Goal: Task Accomplishment & Management: Manage account settings

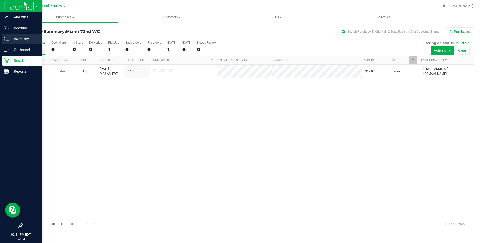
click at [16, 37] on p "Inventory" at bounding box center [24, 39] width 30 height 6
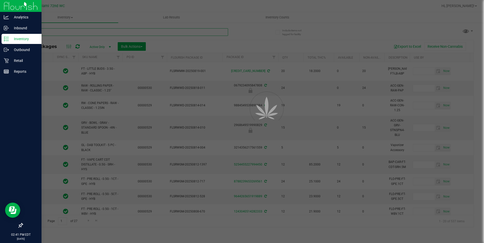
click at [117, 31] on input "text" at bounding box center [125, 32] width 206 height 8
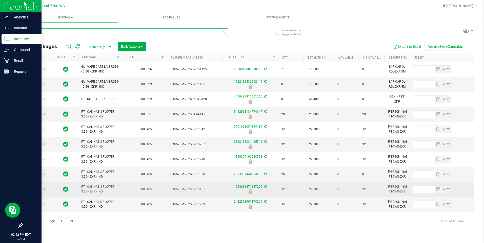
scroll to position [1, 0]
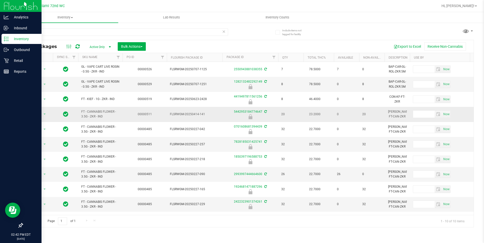
click at [101, 112] on span "FT - CANNABIS FLOWER - 3.5G - ZKR - IND" at bounding box center [100, 115] width 38 height 10
copy td "FT - CANNABIS FLOWER - 3.5G - ZKR - IND"
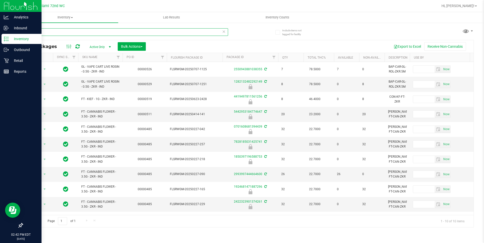
click at [117, 30] on input "zkr" at bounding box center [125, 32] width 206 height 8
paste input "FT - CANNABIS FLOWER - 3.5G - ZKR - IND"
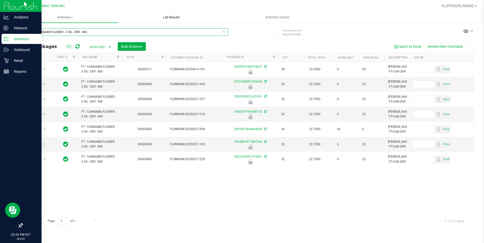
type input "FT - CANNABIS FLOWER - 3.5G - ZKR - IND"
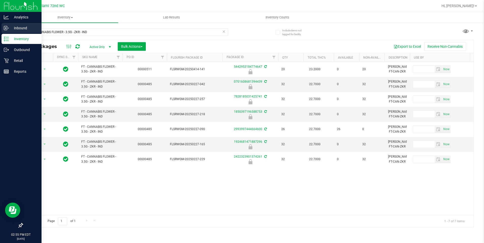
click at [21, 29] on p "Inbound" at bounding box center [24, 28] width 30 height 6
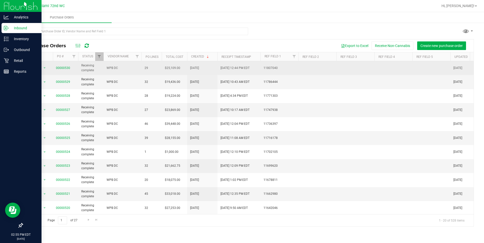
click at [65, 71] on td "00000530" at bounding box center [65, 68] width 25 height 14
click at [66, 69] on link "00000530" at bounding box center [63, 68] width 14 height 4
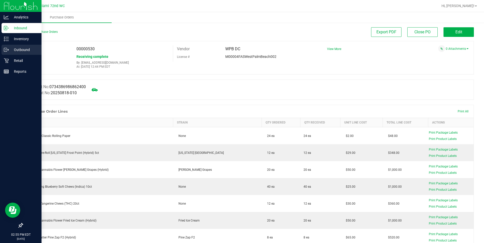
click at [14, 49] on p "Outbound" at bounding box center [24, 50] width 30 height 6
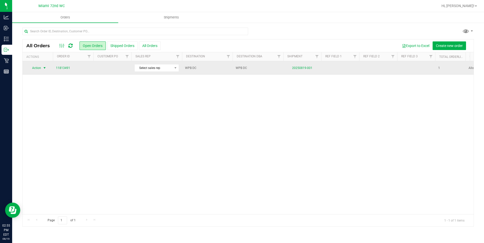
click at [47, 69] on span "select" at bounding box center [45, 68] width 6 height 7
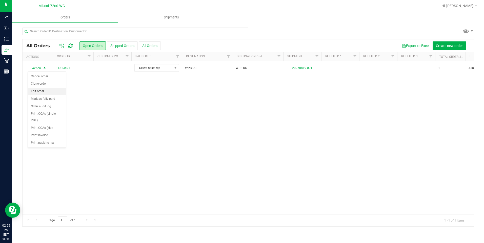
click at [39, 93] on li "Edit order" at bounding box center [47, 92] width 38 height 8
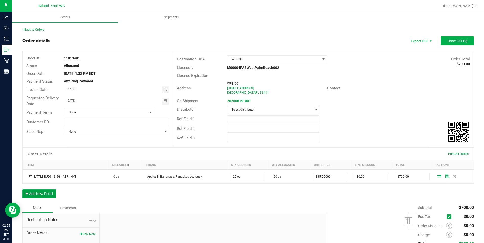
click at [52, 194] on button "Add New Detail" at bounding box center [39, 194] width 34 height 9
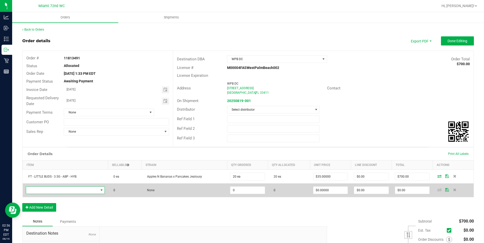
click at [99, 190] on span "NO DATA FOUND" at bounding box center [101, 191] width 4 height 4
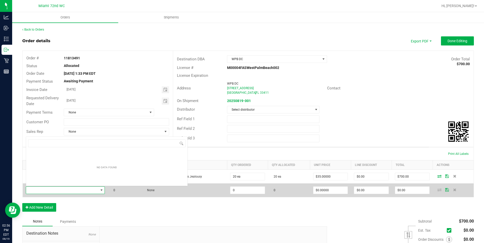
scroll to position [8, 78]
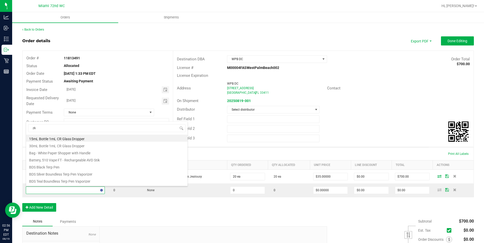
type input "zkr"
type input "0 ea"
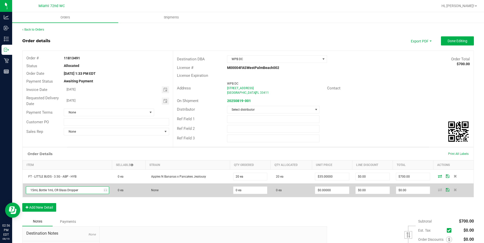
click at [93, 192] on span "15mL Bottle 1mL CR Glass Dropper" at bounding box center [64, 190] width 76 height 7
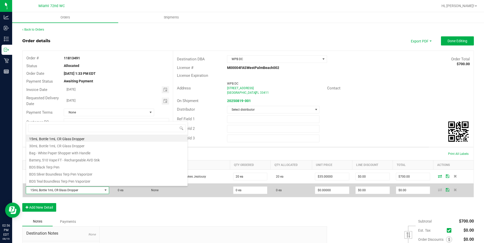
scroll to position [8, 82]
type input "zkr"
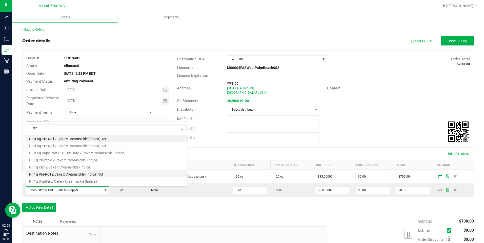
scroll to position [25, 0]
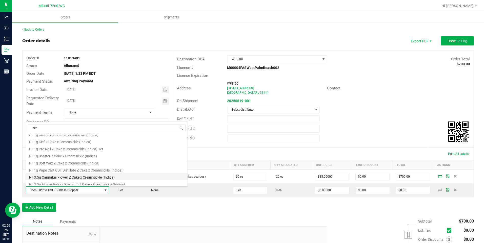
click at [135, 178] on li "FT 3.5g Cannabis Flower Z Cake x Creamsickle (Indica)" at bounding box center [106, 176] width 161 height 7
type input "$50.00000"
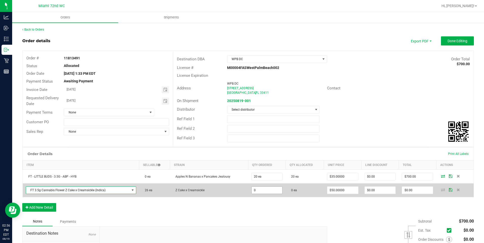
click at [276, 191] on input "0" at bounding box center [267, 190] width 31 height 7
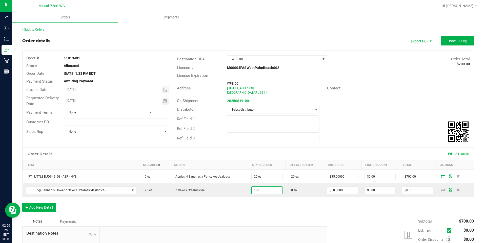
type input "180 ea"
type input "$9,000.00"
click at [252, 214] on div "Order Details Print All Labels Item Sellable Strain Qty Ordered Qty Allocated U…" at bounding box center [248, 183] width 452 height 70
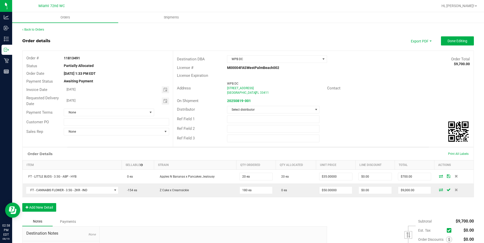
click at [251, 213] on div "Order Details Print All Labels Item Sellable Strain Qty Ordered Qty Allocated U…" at bounding box center [248, 183] width 452 height 70
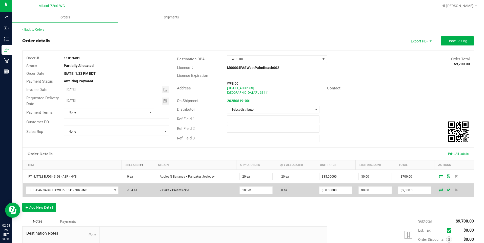
click at [439, 191] on icon at bounding box center [441, 190] width 4 height 3
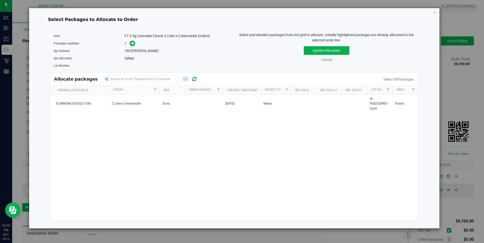
scroll to position [0, 0]
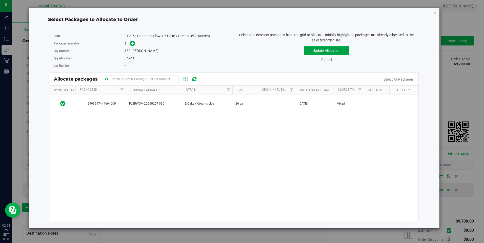
click at [318, 52] on button "Update Allocation" at bounding box center [327, 50] width 46 height 9
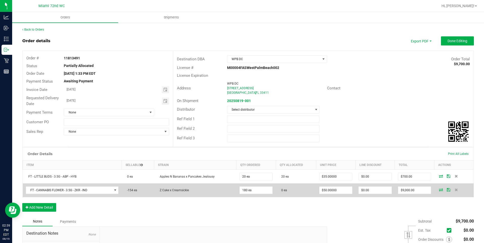
click at [447, 190] on icon at bounding box center [449, 190] width 4 height 3
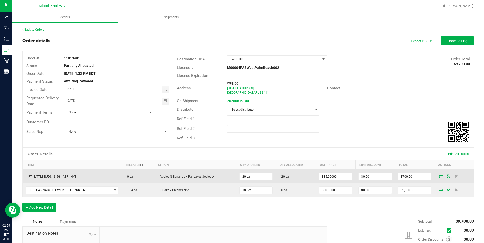
click at [447, 177] on icon at bounding box center [449, 176] width 4 height 3
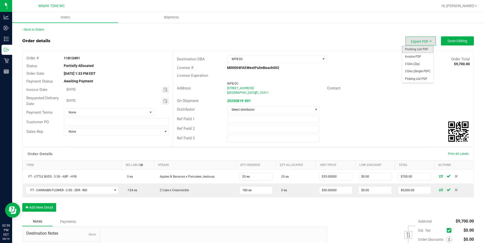
click at [423, 47] on span "Packing List PDF" at bounding box center [417, 49] width 31 height 7
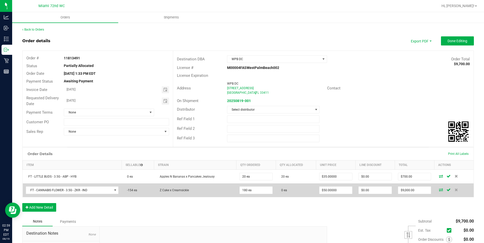
click at [439, 190] on icon at bounding box center [441, 190] width 4 height 3
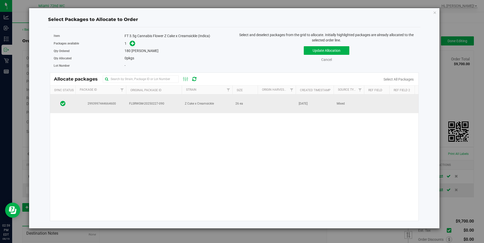
click at [114, 105] on span "2993997444664600" at bounding box center [100, 103] width 45 height 5
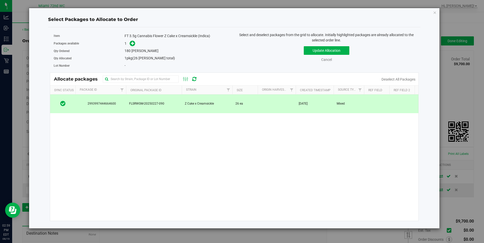
click at [63, 107] on td at bounding box center [62, 104] width 25 height 19
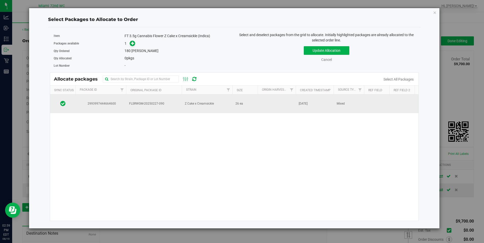
click at [64, 107] on span at bounding box center [62, 103] width 5 height 7
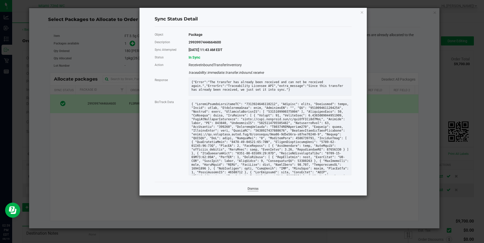
click at [257, 191] on link "Dismiss" at bounding box center [253, 189] width 11 height 4
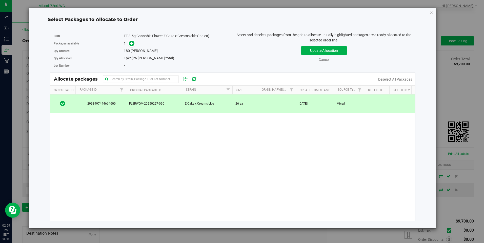
click at [257, 193] on div "2993997444664600 FLSRWGM-20250227-090 Z Cake x Creamsickle 26 ea [DATE] Mixed W…" at bounding box center [232, 158] width 365 height 127
click at [431, 13] on icon "button" at bounding box center [432, 12] width 4 height 6
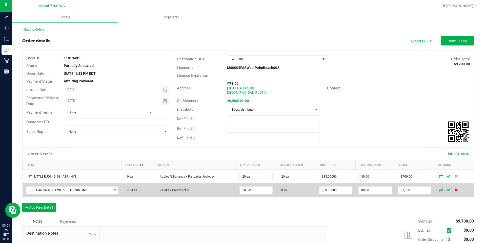
click at [455, 189] on icon at bounding box center [456, 190] width 3 height 3
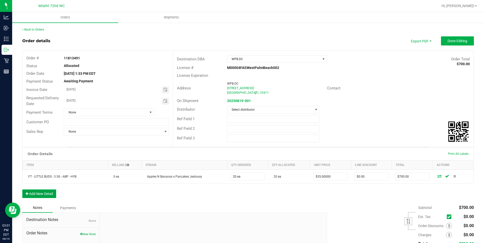
click at [52, 194] on button "Add New Detail" at bounding box center [39, 194] width 34 height 9
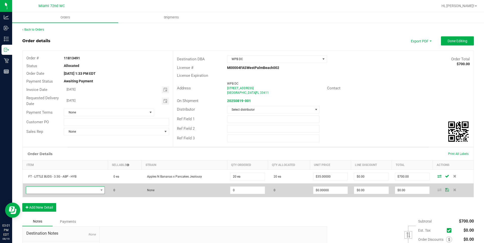
click at [57, 190] on span "NO DATA FOUND" at bounding box center [62, 190] width 72 height 7
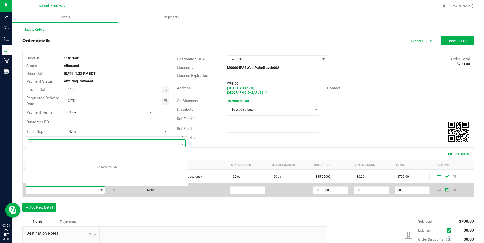
scroll to position [8, 78]
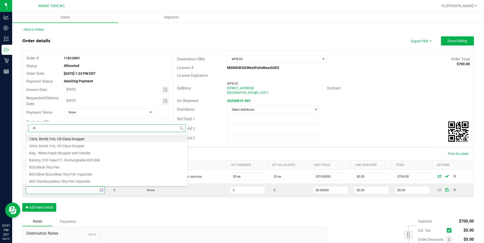
type input "zkr"
type input "0 ea"
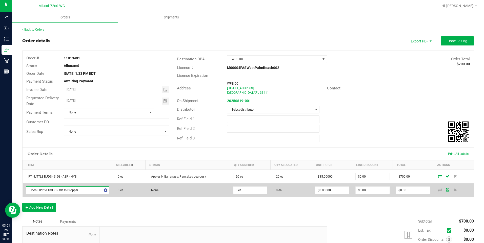
click at [94, 191] on span "15mL Bottle 1mL CR Glass Dropper" at bounding box center [64, 190] width 76 height 7
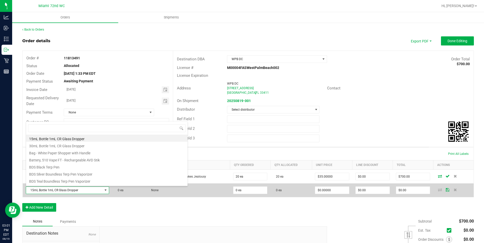
scroll to position [8, 82]
type input "zkr"
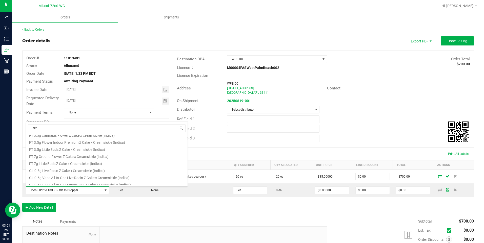
scroll to position [57, 0]
click at [90, 146] on li "FT 3.5g Cannabis Flower Z Cake x Creamsickle (Indica)" at bounding box center [106, 145] width 161 height 7
type input "$50.00000"
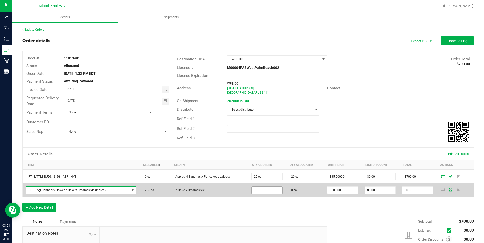
click at [265, 192] on input "0" at bounding box center [267, 190] width 31 height 7
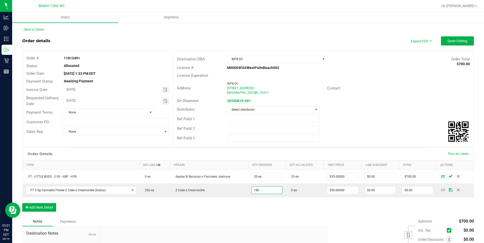
type input "180 ea"
type input "$9,000.00"
click at [329, 213] on div "Order Details Print All Labels Item Sellable Strain Qty Ordered Qty Allocated U…" at bounding box center [248, 183] width 452 height 70
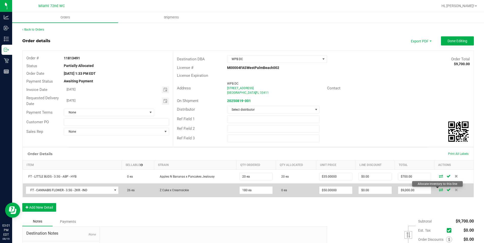
click at [439, 191] on icon at bounding box center [441, 190] width 4 height 3
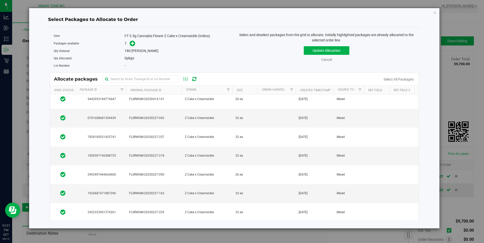
scroll to position [0, 0]
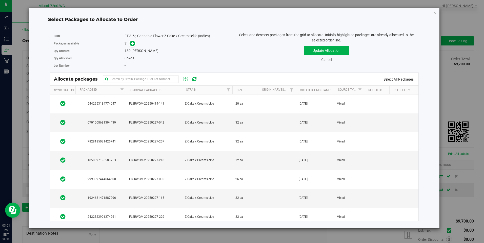
click at [390, 79] on link "Select All Packages" at bounding box center [398, 79] width 30 height 4
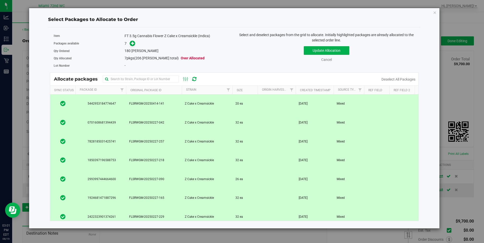
click at [65, 179] on icon at bounding box center [62, 179] width 5 height 6
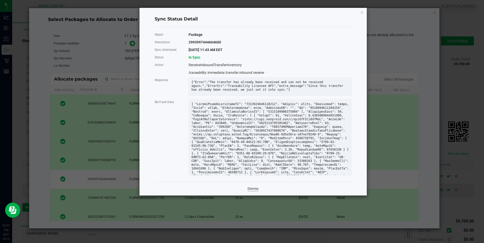
click at [256, 191] on link "Dismiss" at bounding box center [253, 189] width 11 height 4
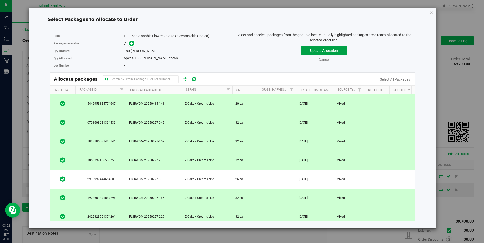
click at [342, 55] on button "Update Allocation" at bounding box center [324, 50] width 46 height 9
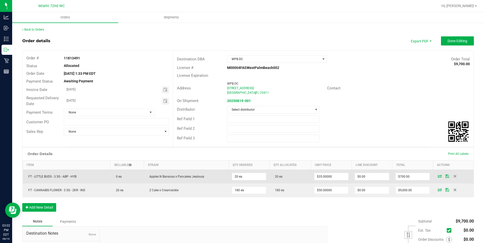
click at [445, 176] on icon at bounding box center [447, 176] width 4 height 3
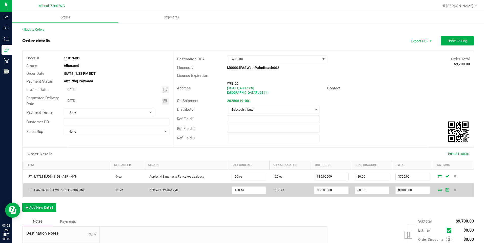
click at [445, 190] on icon at bounding box center [447, 190] width 4 height 3
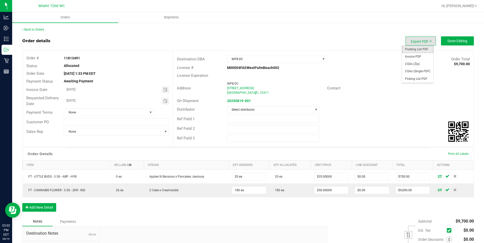
click at [423, 49] on span "Packing List PDF" at bounding box center [417, 49] width 31 height 7
click at [456, 43] on span "Done Editing" at bounding box center [457, 41] width 20 height 4
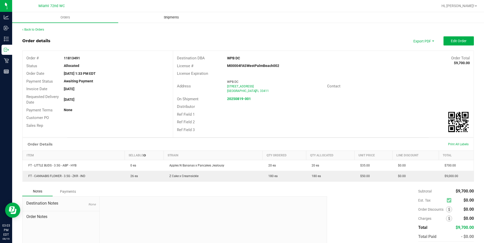
click at [170, 16] on span "Shipments" at bounding box center [171, 17] width 29 height 5
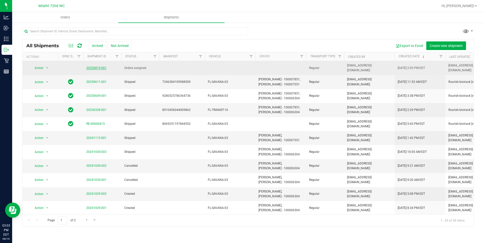
click at [94, 66] on link "20250819-001" at bounding box center [96, 68] width 20 height 4
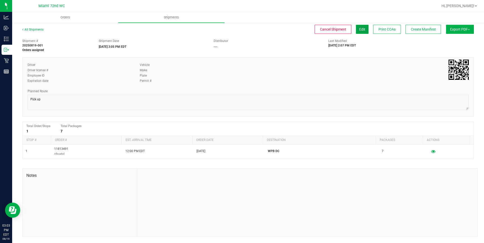
click at [358, 30] on button "Edit" at bounding box center [362, 29] width 13 height 9
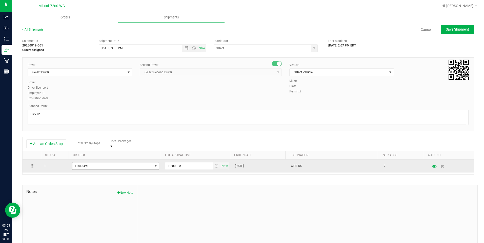
click at [154, 163] on span "select" at bounding box center [155, 166] width 6 height 7
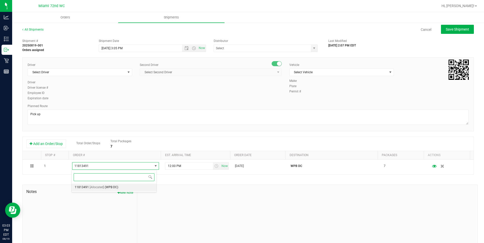
click at [142, 188] on li "11813491 [Allocated] (WPB DC)" at bounding box center [114, 188] width 85 height 8
click at [195, 177] on div "Shipment # 20250819-001 Orders assigned Shipment Date [DATE] 3:05 PM Now Distri…" at bounding box center [248, 144] width 452 height 217
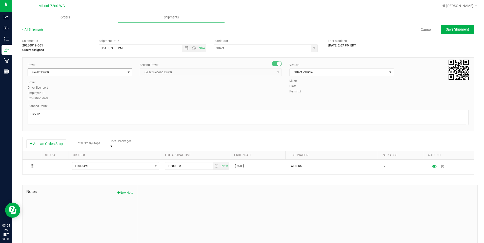
click at [117, 73] on span "Select Driver" at bounding box center [77, 72] width 98 height 7
click at [52, 72] on span "Select Driver" at bounding box center [77, 72] width 98 height 7
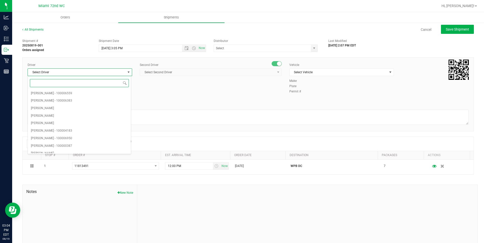
paste input "[PERSON_NAME]"
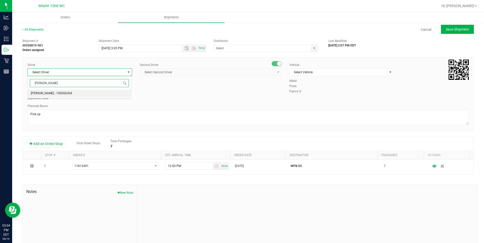
click at [70, 94] on span "[PERSON_NAME] - 100006304" at bounding box center [51, 93] width 41 height 7
type input "[PERSON_NAME]"
click at [188, 75] on span "Select Second Driver" at bounding box center [207, 72] width 135 height 7
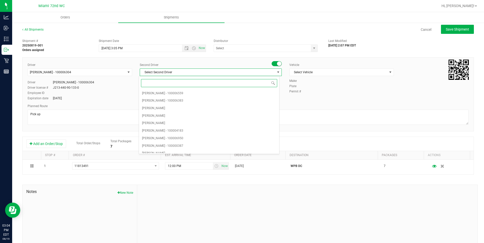
paste input "[PERSON_NAME]"
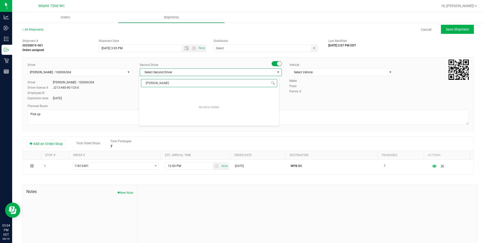
click at [145, 84] on input "[PERSON_NAME]" at bounding box center [209, 83] width 136 height 8
click at [174, 83] on input "[PERSON_NAME]" at bounding box center [209, 83] width 136 height 8
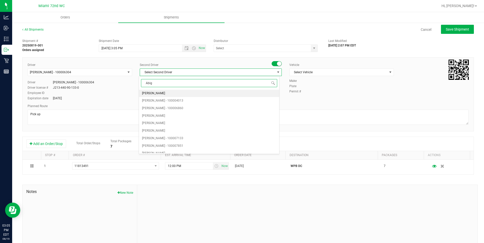
type input "Abiga"
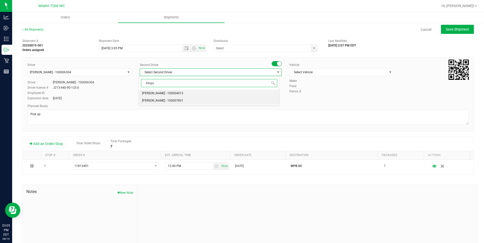
click at [183, 101] on span "[PERSON_NAME] - 100007851" at bounding box center [162, 101] width 41 height 7
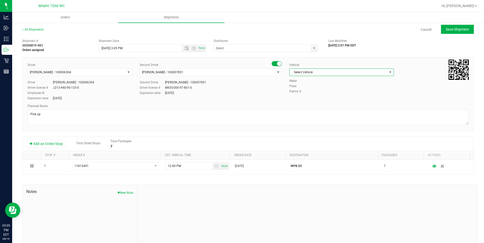
click at [314, 71] on span "Select Vehicle" at bounding box center [339, 72] width 98 height 7
click at [353, 74] on span "Select Vehicle" at bounding box center [339, 72] width 98 height 7
click at [307, 104] on li "FL-SAVANA-03" at bounding box center [338, 103] width 103 height 8
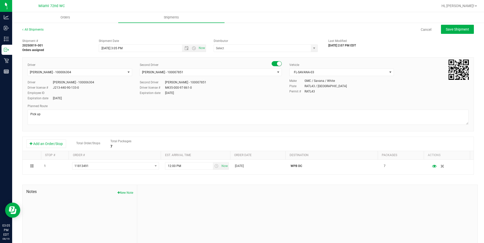
click at [309, 105] on div "Planned Route" at bounding box center [248, 106] width 441 height 5
click at [458, 30] on span "Save Shipment" at bounding box center [457, 29] width 23 height 4
type input "[DATE] 7:05 PM"
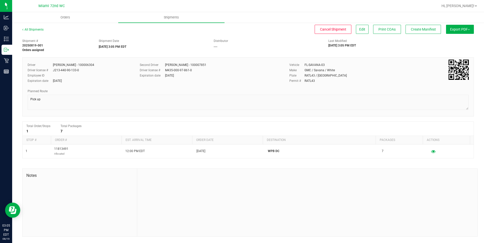
click at [451, 28] on button "Export PDF" at bounding box center [460, 29] width 28 height 9
click at [405, 44] on div "Shipment # 20250819-001 Orders assigned Shipment Date [DATE] 3:05 PM EDT Distri…" at bounding box center [247, 44] width 459 height 16
click at [458, 42] on span "Manifest by Package ID" at bounding box center [452, 41] width 32 height 4
drag, startPoint x: 351, startPoint y: 62, endPoint x: 341, endPoint y: 94, distance: 33.9
drag, startPoint x: 341, startPoint y: 94, endPoint x: 398, endPoint y: 47, distance: 75.0
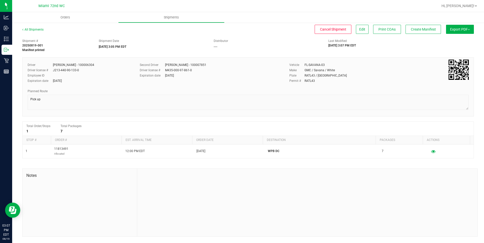
click at [398, 47] on div "Last Modified [DATE] 3:07 PM EDT" at bounding box center [362, 43] width 76 height 9
click at [456, 31] on button "Export PDF" at bounding box center [460, 29] width 28 height 9
click at [452, 49] on span "Manifest by Lot" at bounding box center [446, 48] width 21 height 4
click at [380, 29] on span "Print COAs" at bounding box center [386, 29] width 17 height 4
click at [358, 30] on button "Edit" at bounding box center [362, 29] width 13 height 9
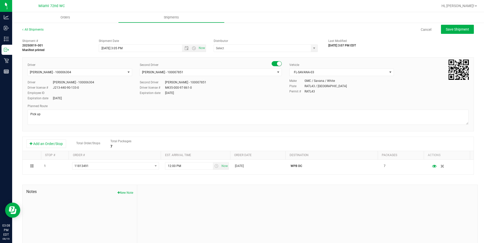
click at [316, 49] on div "374 LABS LLC AccuScience Laboratories ACS Laboratory (900003) ACTLAB – ACT Labo…" at bounding box center [267, 49] width 107 height 8
click at [312, 48] on span "select" at bounding box center [314, 48] width 4 height 4
click at [296, 50] on input "text" at bounding box center [261, 48] width 94 height 7
click at [303, 46] on input "text" at bounding box center [261, 48] width 94 height 7
click at [313, 49] on span "select" at bounding box center [314, 48] width 4 height 4
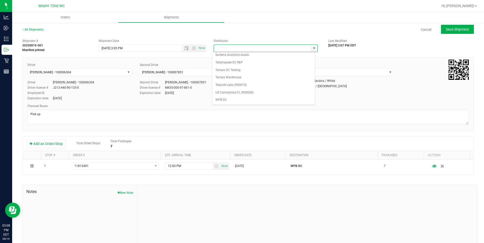
scroll to position [198, 0]
type input "manager"
click at [308, 50] on span at bounding box center [309, 49] width 3 height 8
click at [296, 33] on div "Cancel Save Shipment" at bounding box center [263, 29] width 421 height 9
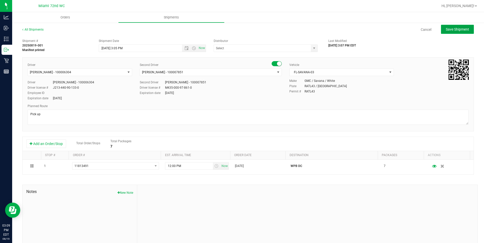
click at [450, 32] on button "Save Shipment" at bounding box center [457, 29] width 33 height 9
type input "[DATE] 7:05 PM"
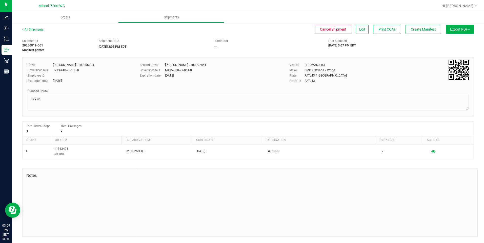
click at [448, 31] on button "Export PDF" at bounding box center [460, 29] width 28 height 9
click at [63, 17] on span "Orders" at bounding box center [65, 17] width 23 height 5
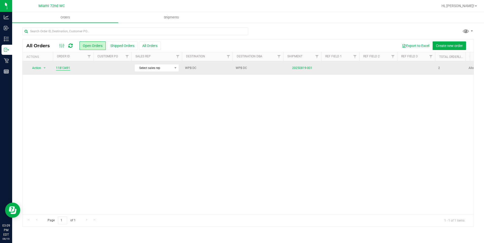
click at [63, 68] on link "11813491" at bounding box center [63, 68] width 14 height 5
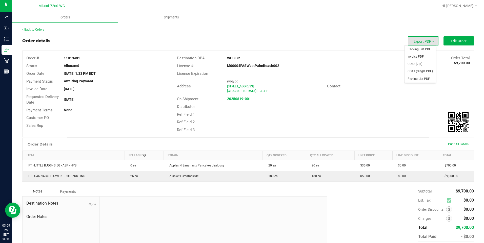
click at [419, 43] on span "Export PDF" at bounding box center [423, 40] width 30 height 9
click at [348, 46] on outbound-order-header "Order details Export PDF Edit Order Order # 11813491 Status Allocated Order Dat…" at bounding box center [248, 86] width 452 height 101
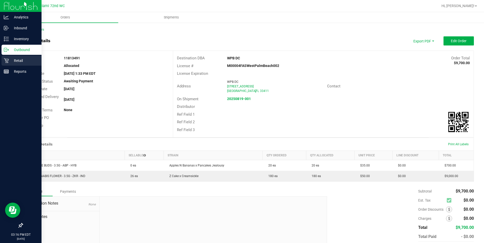
click at [9, 61] on icon at bounding box center [6, 60] width 5 height 5
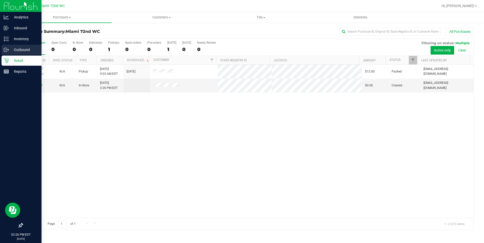
click at [21, 45] on div "Outbound" at bounding box center [22, 50] width 40 height 10
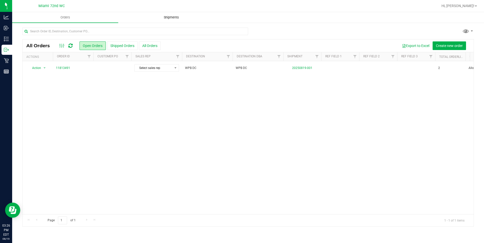
click at [158, 17] on span "Shipments" at bounding box center [171, 17] width 29 height 5
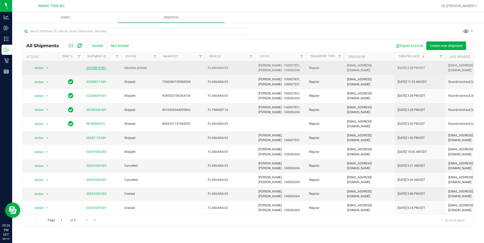
click at [95, 67] on link "20250819-001" at bounding box center [96, 68] width 20 height 4
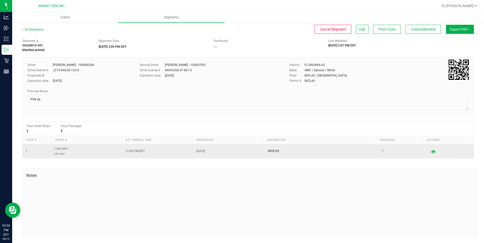
click at [431, 150] on icon "button" at bounding box center [433, 152] width 5 height 4
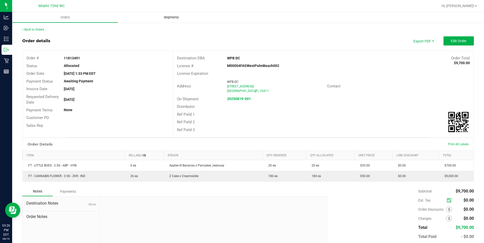
click at [167, 20] on uib-tab-heading "Shipments" at bounding box center [171, 17] width 106 height 11
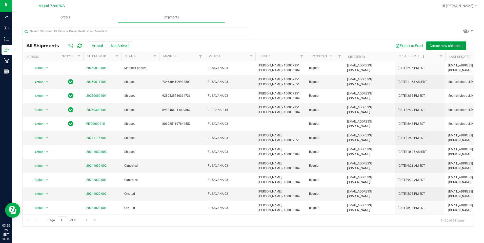
click at [446, 49] on button "Create new shipment" at bounding box center [446, 46] width 40 height 9
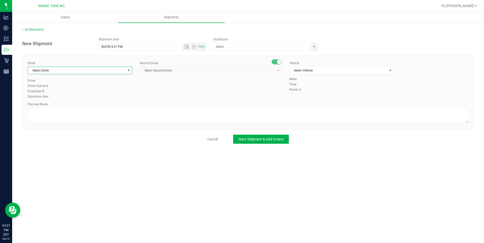
click at [75, 68] on span "Select Driver" at bounding box center [77, 70] width 98 height 7
paste input "[PERSON_NAME]"
click at [85, 90] on li "[PERSON_NAME] - 100006304" at bounding box center [80, 92] width 104 height 8
type input "[PERSON_NAME]"
click at [202, 92] on div "Driver [PERSON_NAME] - 100006304 Select Driver [PERSON_NAME] - 100006304 Driver…" at bounding box center [248, 80] width 449 height 39
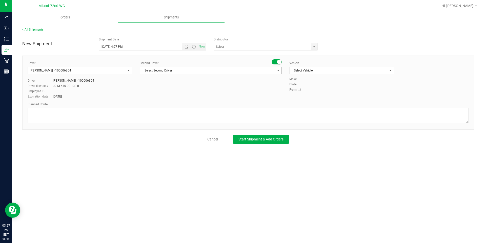
click at [218, 73] on span "Select Second Driver" at bounding box center [207, 70] width 135 height 7
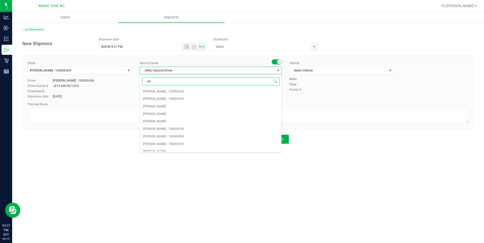
type input "abig"
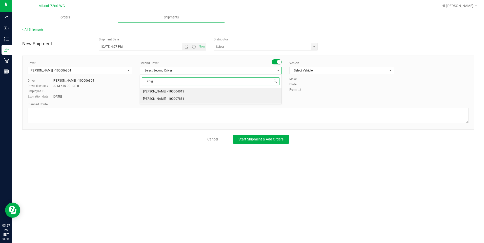
click at [232, 97] on li "[PERSON_NAME] - 100007851" at bounding box center [210, 99] width 141 height 8
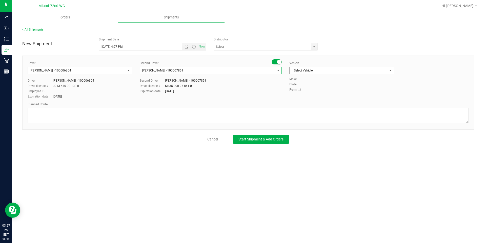
click at [352, 70] on span "Select Vehicle" at bounding box center [339, 70] width 98 height 7
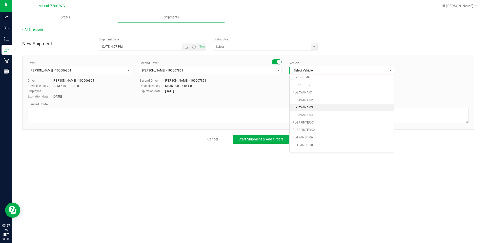
click at [307, 109] on li "FL-SAVANA-03" at bounding box center [342, 108] width 104 height 8
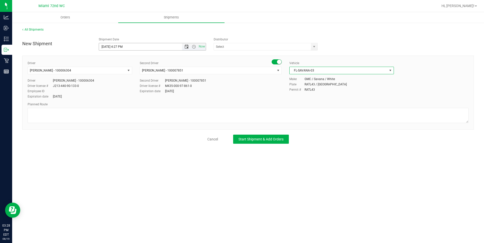
click at [187, 47] on span "Open the date view" at bounding box center [187, 47] width 4 height 4
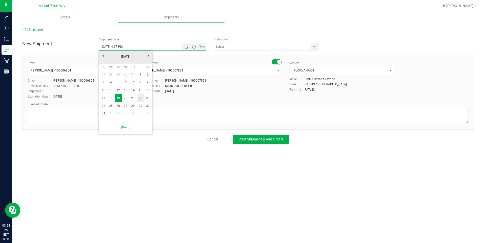
click at [141, 99] on link "22" at bounding box center [140, 98] width 7 height 8
click at [193, 48] on span "Open the time view" at bounding box center [194, 47] width 4 height 4
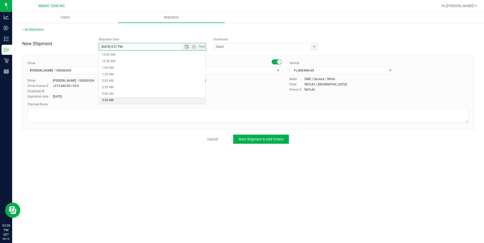
click at [114, 102] on li "3:30 AM" at bounding box center [152, 100] width 106 height 7
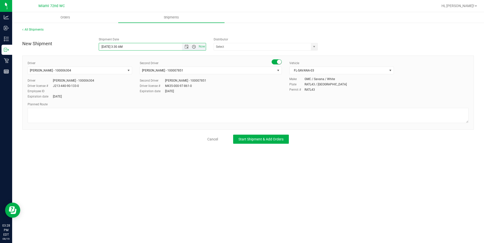
click at [193, 48] on span "Open the time view" at bounding box center [194, 47] width 4 height 4
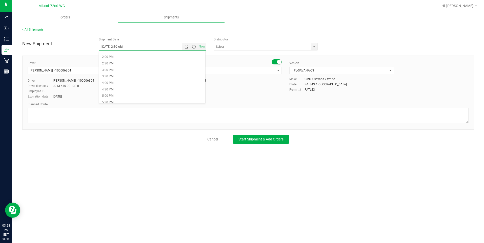
scroll to position [189, 0]
click at [124, 67] on li "3:30 PM" at bounding box center [152, 67] width 106 height 7
type input "[DATE] 3:30 PM"
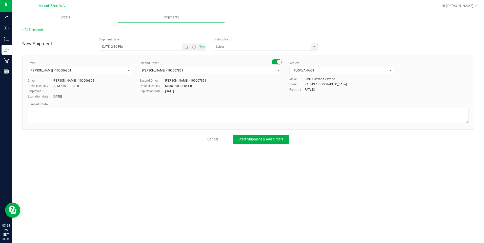
click at [125, 62] on div "Driver" at bounding box center [80, 63] width 105 height 5
click at [264, 52] on div "New Shipment Shipment Date [DATE] 3:30 PM Now Distributor 374 LABS LLC AccuScie…" at bounding box center [248, 89] width 452 height 109
click at [264, 49] on input "text" at bounding box center [261, 46] width 94 height 7
click at [314, 45] on span "select" at bounding box center [314, 47] width 4 height 4
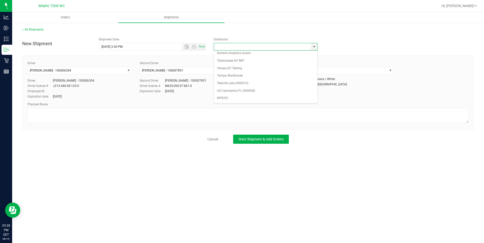
scroll to position [0, 0]
click at [310, 25] on div "All Shipments New Shipment Shipment Date [DATE] 3:30 PM Now Distributor 374 LAB…" at bounding box center [248, 85] width 472 height 127
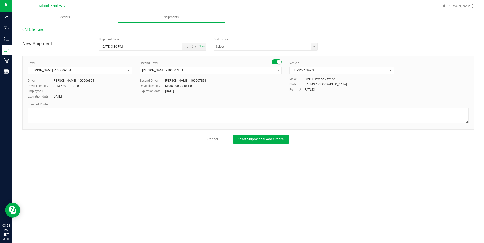
click at [123, 170] on div "Orders Shipments All Shipments New Shipment Shipment Date [DATE] 3:30 PM Now Di…" at bounding box center [248, 127] width 472 height 231
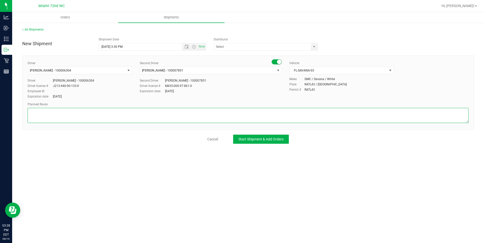
click at [90, 112] on textarea at bounding box center [248, 115] width 441 height 15
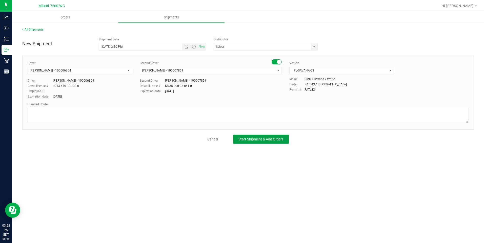
click at [258, 140] on span "Start Shipment & Add Orders" at bounding box center [260, 139] width 45 height 4
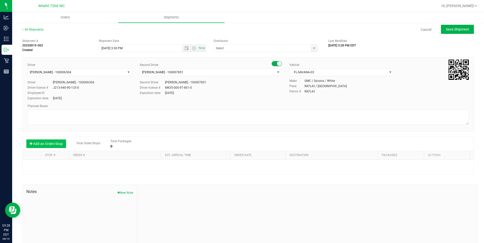
click at [60, 145] on button "Add an Order/Stop" at bounding box center [46, 144] width 40 height 9
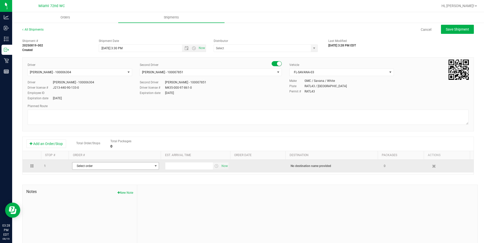
click at [125, 168] on span "Select order" at bounding box center [112, 166] width 80 height 7
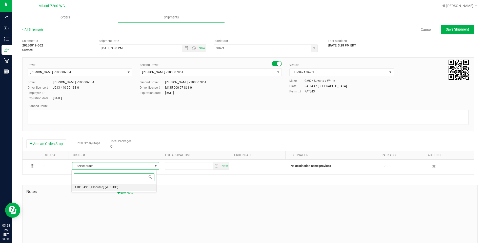
click at [132, 188] on li "11813491 [Allocated] (WPB DC)" at bounding box center [114, 188] width 85 height 8
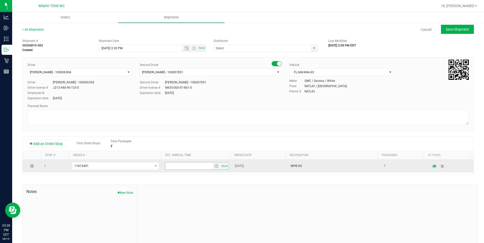
click at [214, 167] on span "select" at bounding box center [216, 166] width 4 height 4
click at [224, 168] on span "Now" at bounding box center [224, 166] width 9 height 7
click at [244, 167] on span "[DATE]" at bounding box center [239, 166] width 9 height 5
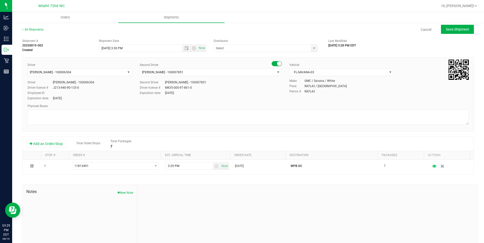
click at [230, 175] on div "Shipment # 20250819-002 Created Shipment Date [DATE] 3:30 PM Now Distributor 37…" at bounding box center [248, 144] width 452 height 217
click at [450, 28] on span "Save Shipment" at bounding box center [457, 29] width 23 height 4
click at [65, 14] on uib-tab-heading "Orders" at bounding box center [65, 17] width 106 height 10
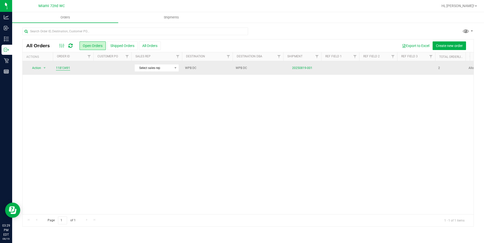
click at [64, 67] on link "11813491" at bounding box center [63, 68] width 14 height 5
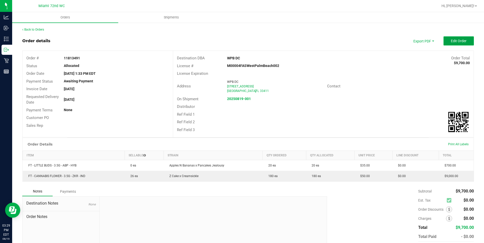
click at [463, 36] on button "Edit Order" at bounding box center [458, 40] width 30 height 9
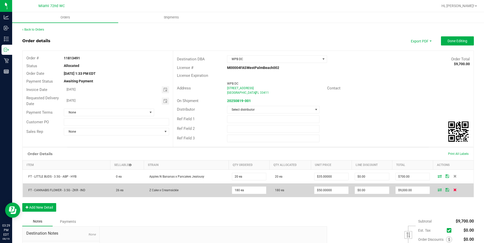
click at [453, 191] on icon at bounding box center [454, 190] width 3 height 3
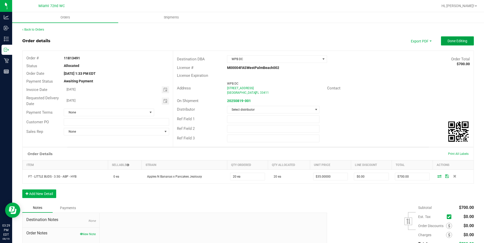
click at [453, 40] on span "Done Editing" at bounding box center [457, 41] width 20 height 4
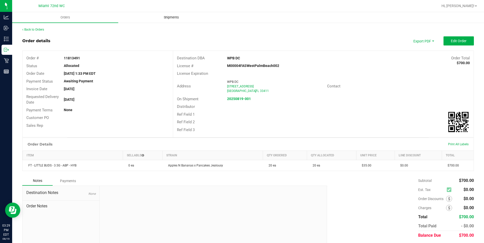
click at [168, 18] on span "Shipments" at bounding box center [171, 17] width 29 height 5
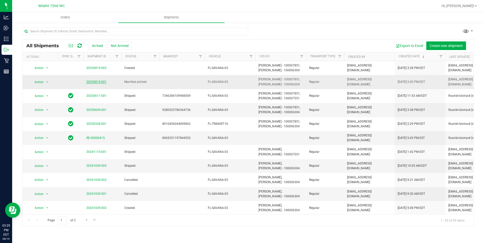
click at [95, 81] on link "20250819-001" at bounding box center [96, 82] width 20 height 4
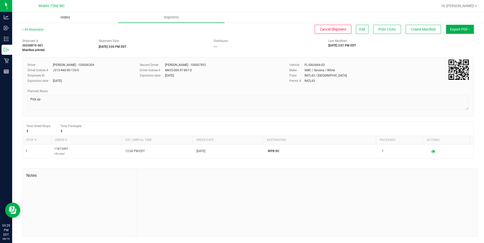
click at [64, 17] on span "Orders" at bounding box center [65, 17] width 23 height 5
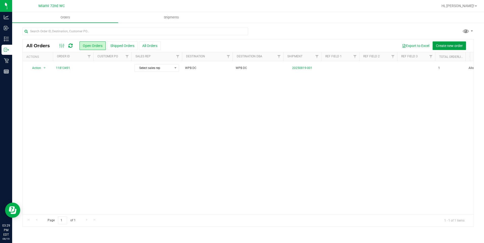
click at [445, 43] on button "Create new order" at bounding box center [449, 46] width 33 height 9
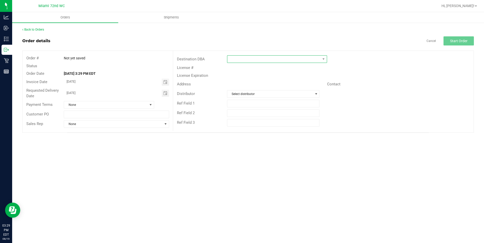
click at [278, 62] on span at bounding box center [273, 59] width 93 height 7
click at [296, 62] on span at bounding box center [273, 59] width 93 height 7
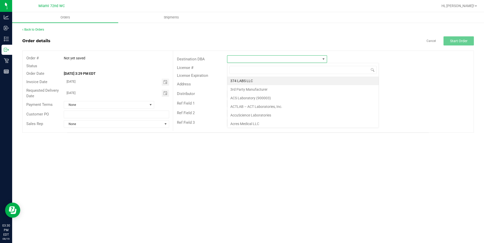
scroll to position [8, 100]
type input "wp"
click at [289, 80] on li "WPB DC" at bounding box center [276, 81] width 99 height 9
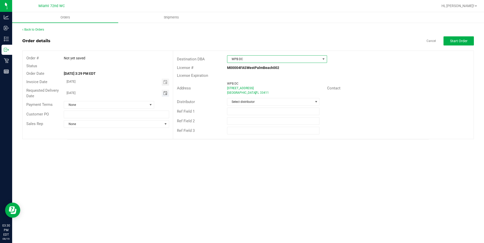
click at [165, 95] on span "Toggle calendar" at bounding box center [165, 93] width 4 height 4
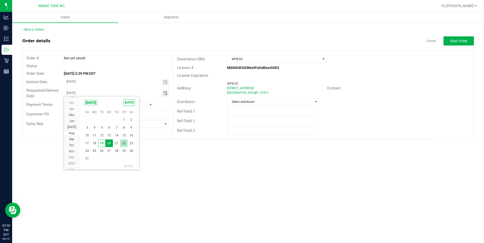
click at [126, 145] on span "22" at bounding box center [123, 144] width 7 height 8
type input "[DATE]"
click at [132, 90] on div "Requested Delivery Date [DATE]" at bounding box center [98, 93] width 150 height 13
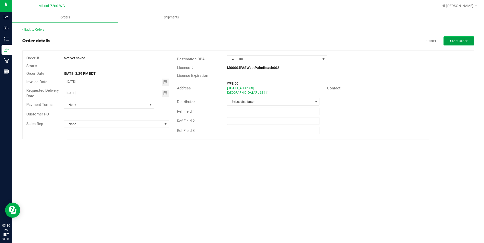
click at [462, 42] on span "Start Order" at bounding box center [458, 41] width 17 height 4
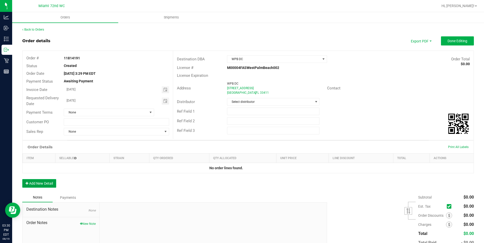
click at [32, 182] on button "Add New Detail" at bounding box center [39, 183] width 34 height 9
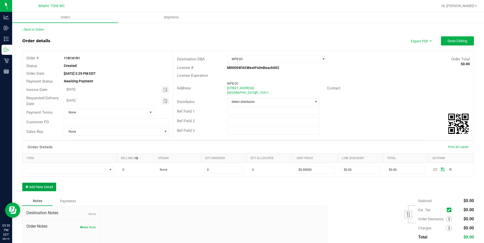
click at [33, 184] on button "Add New Detail" at bounding box center [39, 187] width 34 height 9
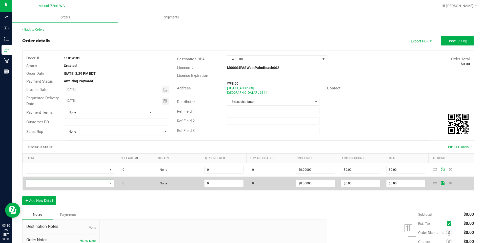
click at [47, 182] on span "NO DATA FOUND" at bounding box center [66, 183] width 81 height 7
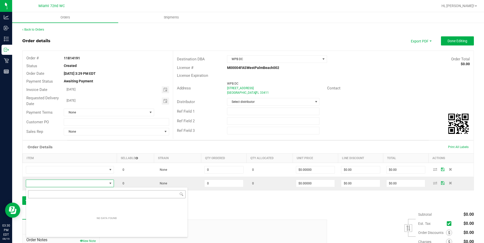
scroll to position [8, 87]
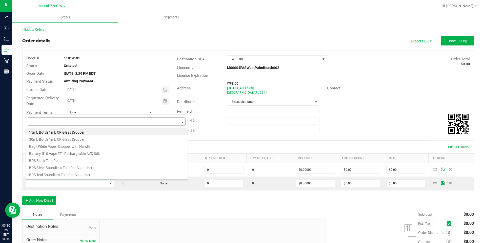
click at [59, 172] on li "BDS Teal Boundless Terp Pen Vaporizer" at bounding box center [106, 174] width 161 height 7
type input "0 ea"
type input "$30.00000"
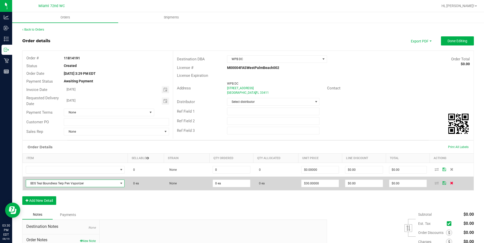
click at [450, 185] on span at bounding box center [452, 183] width 8 height 3
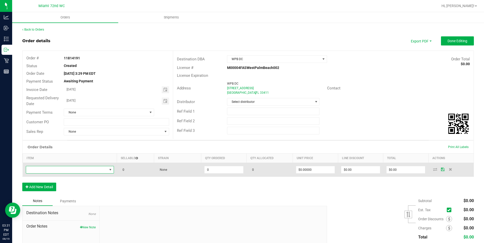
click at [100, 173] on span "NO DATA FOUND" at bounding box center [66, 170] width 81 height 7
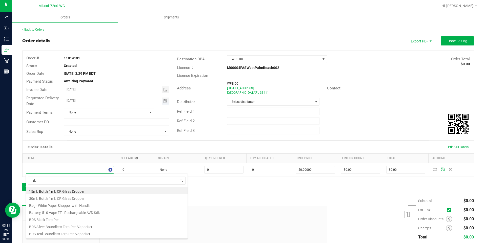
type input "zkr"
type input "0 ea"
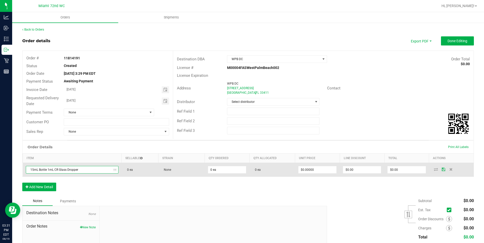
click at [93, 171] on span "15mL Bottle 1mL CR Glass Dropper" at bounding box center [69, 170] width 86 height 7
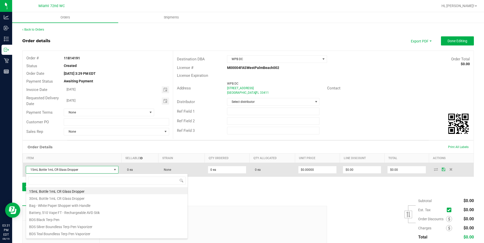
scroll to position [8, 91]
type input "zkr"
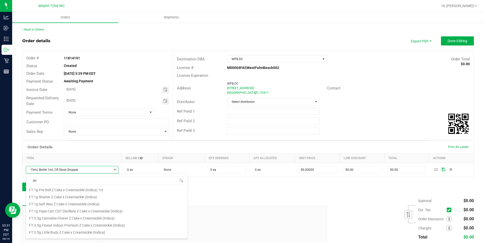
scroll to position [40, 0]
click at [55, 214] on li "FT 3.5g Cannabis Flower Z Cake x Creamsickle (Indica)" at bounding box center [106, 214] width 161 height 7
type input "$50.00000"
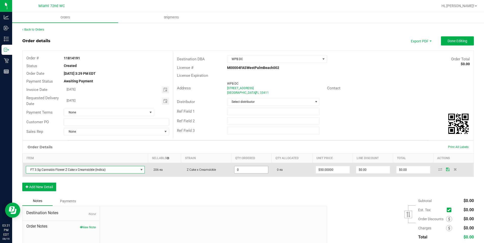
click at [250, 171] on input "0" at bounding box center [251, 170] width 34 height 7
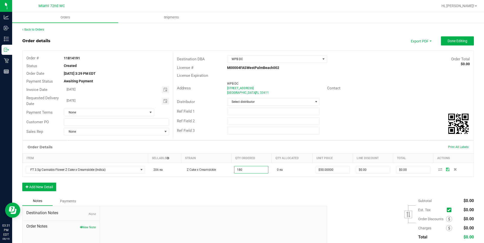
type input "180 ea"
type input "$9,000.00"
click at [278, 188] on div "Order Details Print All Labels Item Sellable Strain Qty Ordered Qty Allocated U…" at bounding box center [248, 169] width 452 height 56
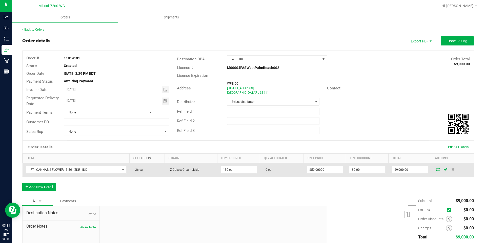
click at [436, 170] on icon at bounding box center [438, 169] width 4 height 3
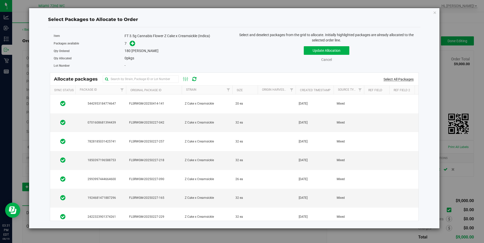
click at [402, 80] on link "Select All Packages" at bounding box center [398, 79] width 30 height 4
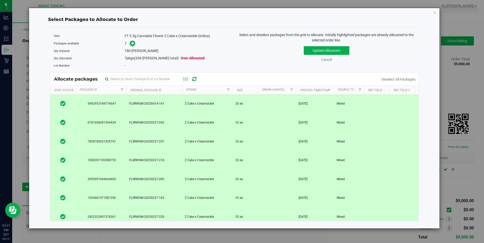
click at [62, 177] on icon at bounding box center [62, 179] width 5 height 6
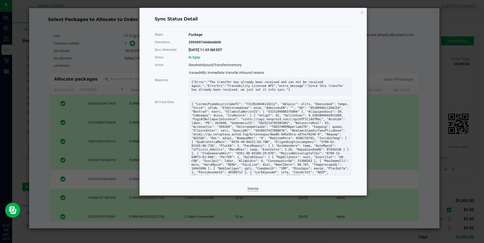
click at [250, 191] on link "Dismiss" at bounding box center [253, 189] width 11 height 4
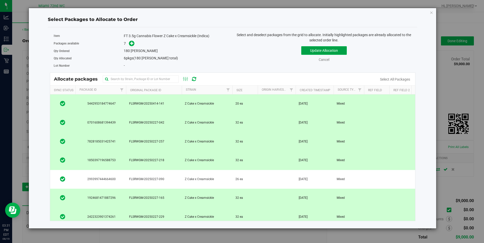
click at [331, 53] on button "Update Allocation" at bounding box center [324, 50] width 46 height 9
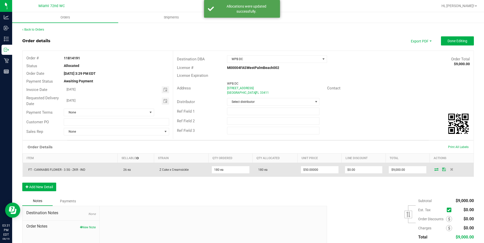
click at [442, 171] on icon at bounding box center [444, 169] width 4 height 3
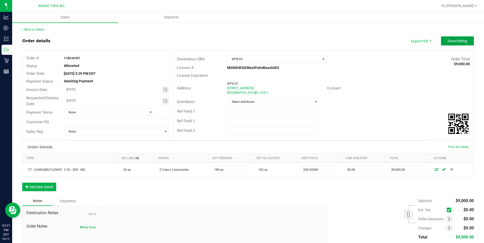
click at [454, 44] on button "Done Editing" at bounding box center [457, 40] width 33 height 9
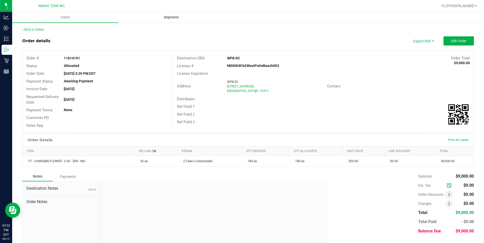
click at [178, 19] on span "Shipments" at bounding box center [171, 17] width 29 height 5
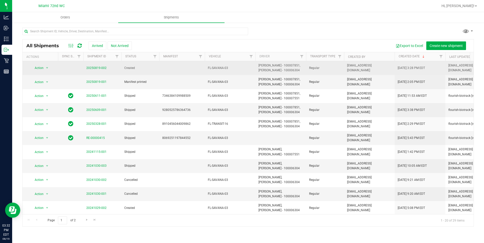
click at [101, 66] on span "20250819-002" at bounding box center [96, 68] width 20 height 5
click at [101, 69] on link "20250819-002" at bounding box center [96, 68] width 20 height 4
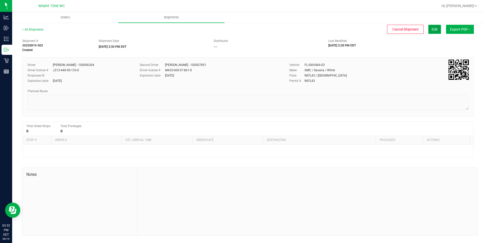
click at [436, 30] on span "Edit" at bounding box center [435, 29] width 6 height 4
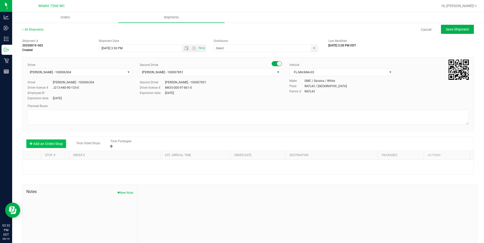
click at [57, 146] on button "Add an Order/Stop" at bounding box center [46, 144] width 40 height 9
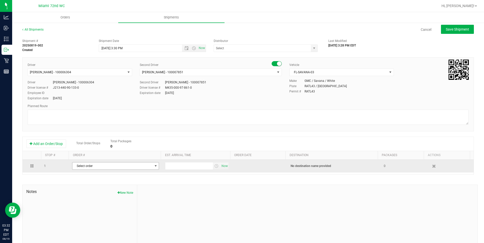
click at [134, 165] on span "Select order" at bounding box center [112, 166] width 80 height 7
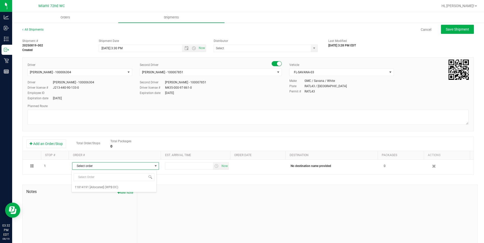
click at [159, 179] on div "Shipment # 20250819-002 Created Shipment Date [DATE] 3:30 PM Now Distributor 37…" at bounding box center [248, 144] width 452 height 217
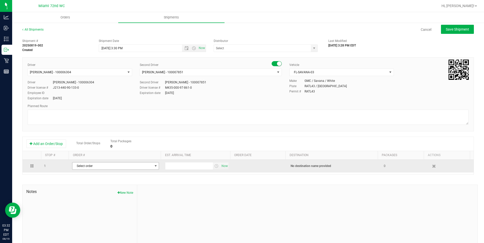
click at [107, 168] on span "Select order" at bounding box center [112, 166] width 80 height 7
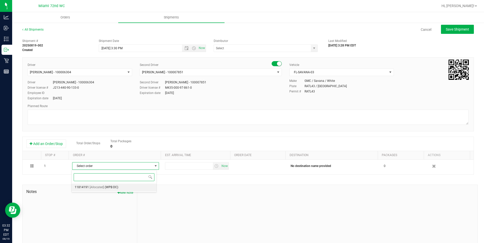
click at [108, 188] on span "(WPB DC)" at bounding box center [111, 188] width 13 height 7
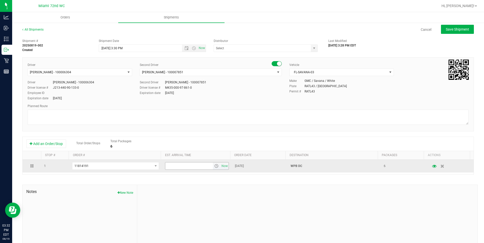
click at [194, 166] on input "text" at bounding box center [189, 166] width 48 height 7
click at [220, 167] on span "Now" at bounding box center [224, 166] width 9 height 7
click at [214, 166] on span "select" at bounding box center [216, 166] width 4 height 4
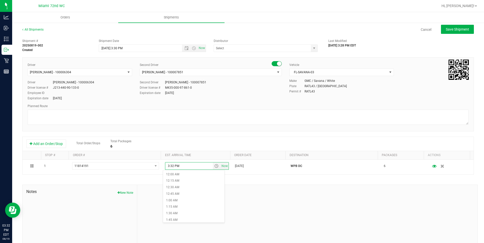
click at [217, 152] on th "Est. arrival time" at bounding box center [195, 155] width 69 height 9
click at [452, 32] on button "Save Shipment" at bounding box center [457, 29] width 33 height 9
type input "[DATE] 7:30 PM"
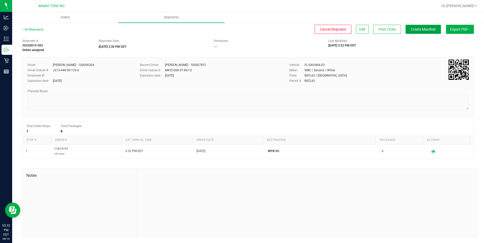
click at [429, 32] on button "Create Manifest" at bounding box center [422, 29] width 35 height 9
click at [60, 15] on span "Orders" at bounding box center [65, 17] width 23 height 5
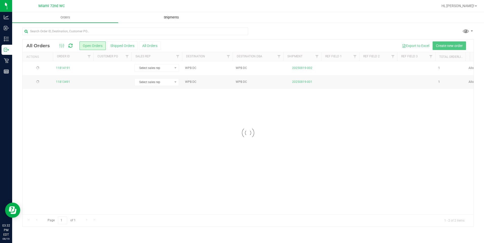
click at [172, 16] on span "Shipments" at bounding box center [171, 17] width 29 height 5
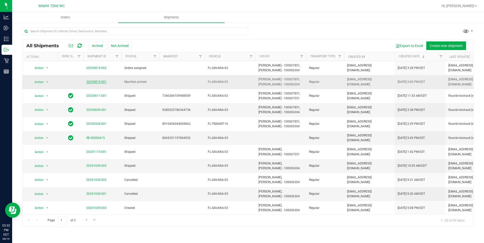
click at [103, 82] on link "20250819-001" at bounding box center [96, 82] width 20 height 4
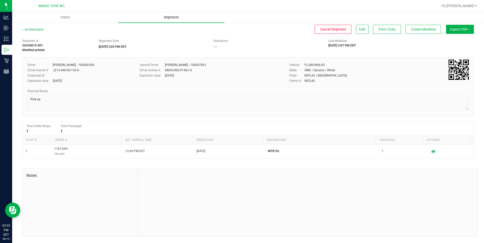
click at [167, 17] on span "Shipments" at bounding box center [171, 17] width 29 height 5
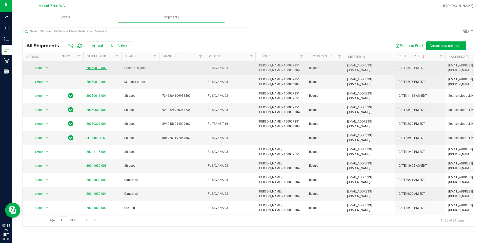
click at [96, 69] on link "20250819-002" at bounding box center [96, 68] width 20 height 4
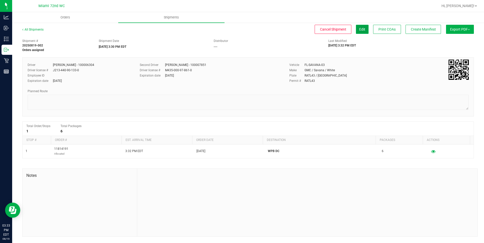
click at [361, 28] on span "Edit" at bounding box center [362, 29] width 6 height 4
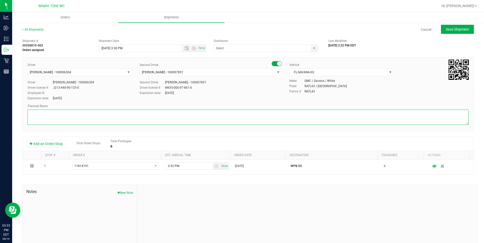
click at [88, 117] on textarea at bounding box center [248, 117] width 441 height 15
type textarea "Pick up"
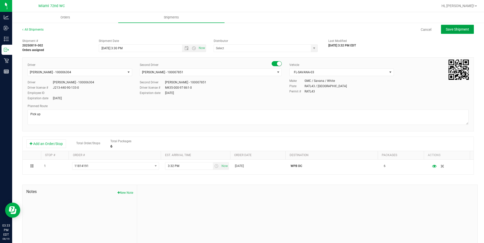
click at [461, 27] on span "Save Shipment" at bounding box center [457, 29] width 23 height 4
type input "[DATE] 7:30 PM"
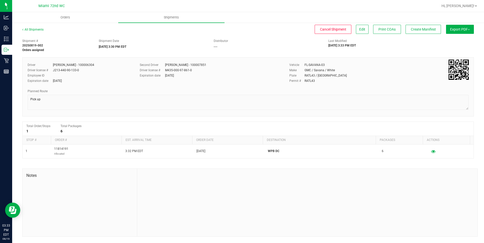
click at [462, 29] on button "Export PDF" at bounding box center [460, 29] width 28 height 9
click at [461, 41] on span "Manifest by Package ID" at bounding box center [452, 41] width 32 height 4
click at [179, 20] on uib-tab-heading "Shipments" at bounding box center [171, 17] width 106 height 10
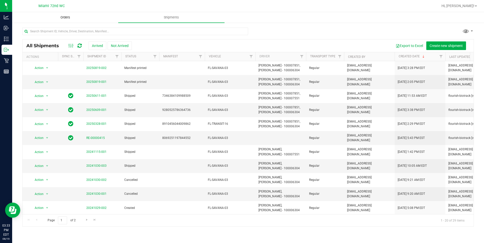
click at [75, 16] on span "Orders" at bounding box center [65, 17] width 23 height 5
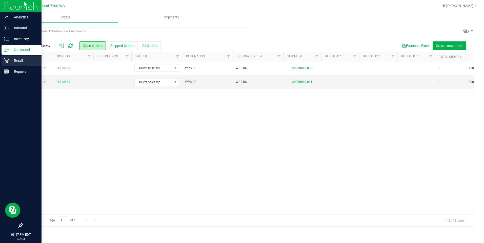
click at [9, 64] on div "Retail" at bounding box center [22, 61] width 40 height 10
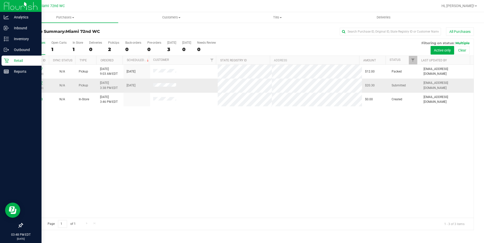
click at [32, 84] on link "11814237" at bounding box center [36, 83] width 14 height 4
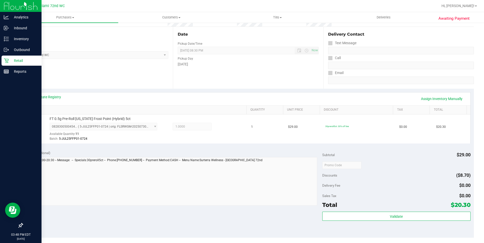
scroll to position [79, 0]
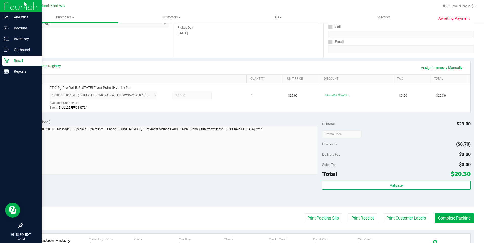
click at [420, 180] on div "Subtotal $29.00 Discounts ($8.70) Delivery Fee $0.00 Sales Tax $0.00 Total $20.…" at bounding box center [396, 161] width 148 height 84
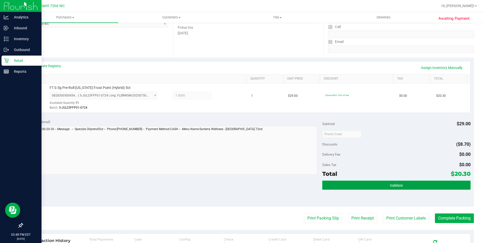
click at [420, 183] on button "Validate" at bounding box center [396, 185] width 148 height 9
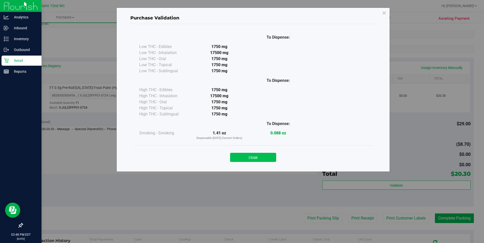
click at [248, 153] on button "Close" at bounding box center [253, 157] width 46 height 9
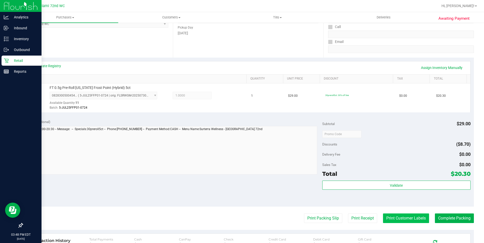
click at [413, 222] on button "Print Customer Labels" at bounding box center [406, 219] width 46 height 10
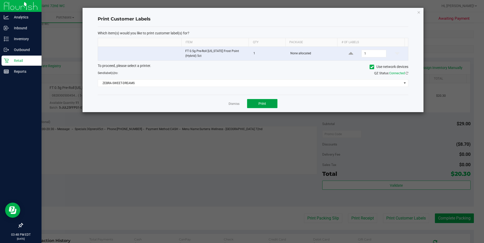
click at [263, 103] on span "Print" at bounding box center [262, 104] width 8 height 4
click at [234, 103] on link "Dismiss" at bounding box center [234, 104] width 11 height 4
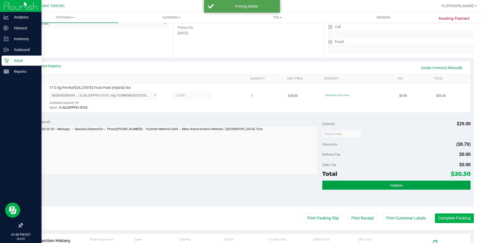
click at [400, 185] on button "Validate" at bounding box center [396, 185] width 148 height 9
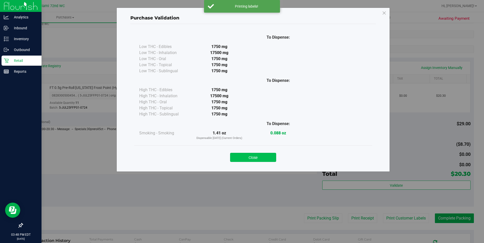
click at [245, 159] on button "Close" at bounding box center [253, 157] width 46 height 9
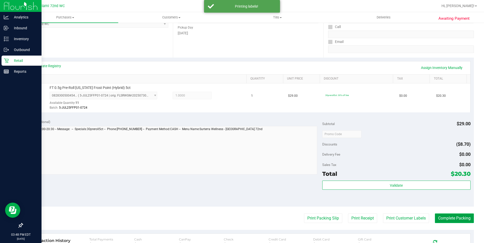
click at [448, 221] on button "Complete Packing" at bounding box center [454, 219] width 39 height 10
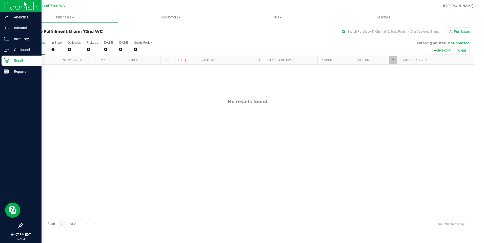
drag, startPoint x: 12, startPoint y: 56, endPoint x: 19, endPoint y: 58, distance: 7.8
click at [12, 56] on div "Retail" at bounding box center [22, 61] width 40 height 10
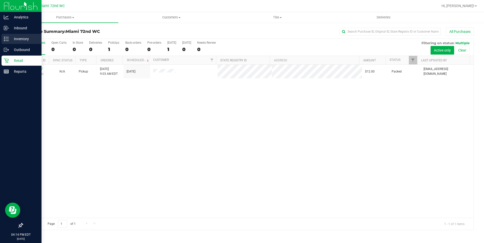
click at [10, 39] on p "Inventory" at bounding box center [24, 39] width 30 height 6
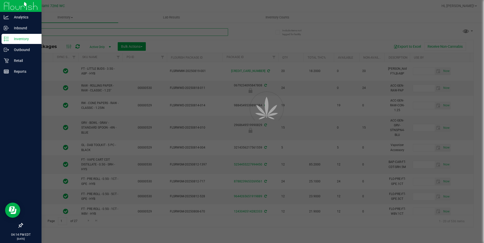
click at [89, 31] on input "text" at bounding box center [125, 32] width 206 height 8
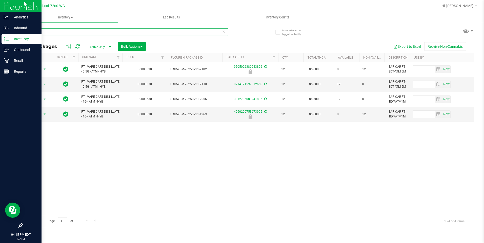
type input "atm"
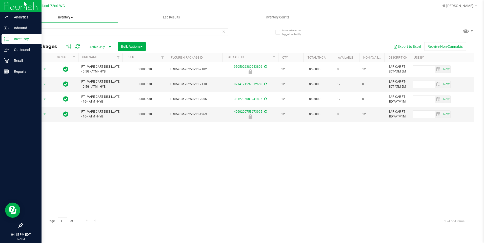
click at [103, 13] on uib-tab-heading "Inventory All packages All inventory Waste log Create inventory" at bounding box center [65, 17] width 106 height 11
click at [108, 155] on div "Action Action Edit attributes Global inventory Locate package Package audit log…" at bounding box center [248, 138] width 451 height 153
click at [35, 85] on span "Action" at bounding box center [35, 84] width 14 height 7
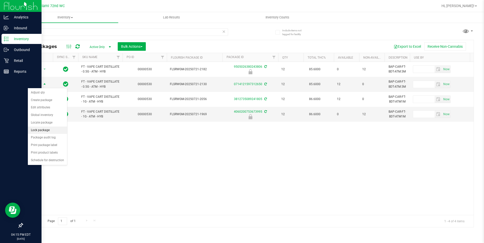
click at [51, 128] on li "Lock package" at bounding box center [47, 131] width 39 height 8
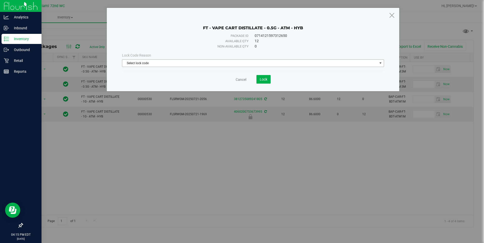
click at [207, 64] on span "Select lock code" at bounding box center [249, 63] width 255 height 7
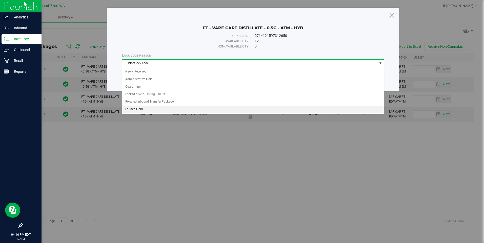
click at [179, 109] on li "Launch Hold" at bounding box center [252, 110] width 261 height 8
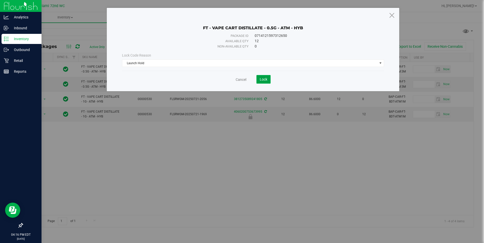
click at [257, 79] on button "Lock" at bounding box center [263, 79] width 14 height 9
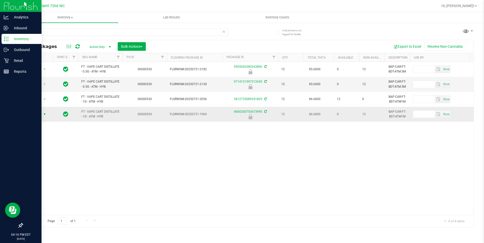
click at [46, 112] on span "select" at bounding box center [45, 114] width 6 height 7
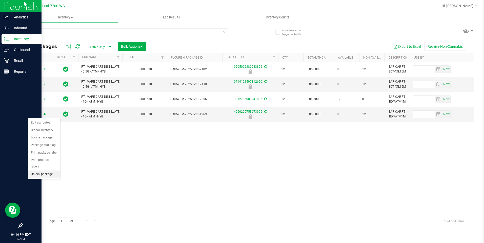
click at [42, 171] on li "Unlock package" at bounding box center [44, 175] width 32 height 8
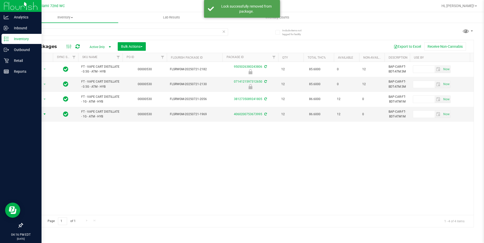
click at [43, 114] on span "select" at bounding box center [45, 114] width 4 height 4
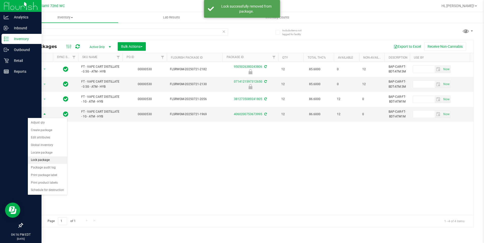
click at [52, 161] on li "Lock package" at bounding box center [47, 161] width 39 height 8
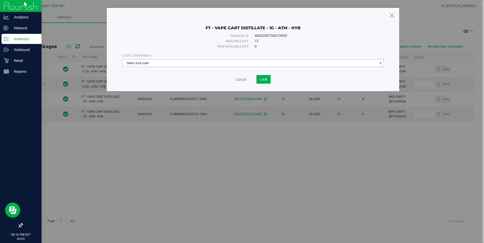
click at [252, 65] on span "Select lock code" at bounding box center [249, 63] width 255 height 7
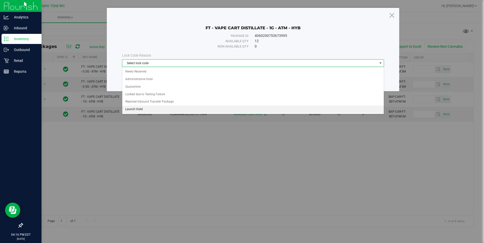
click at [153, 108] on li "Launch Hold" at bounding box center [252, 110] width 261 height 8
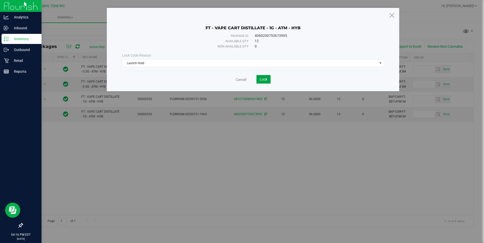
click at [269, 81] on button "Lock" at bounding box center [263, 79] width 14 height 9
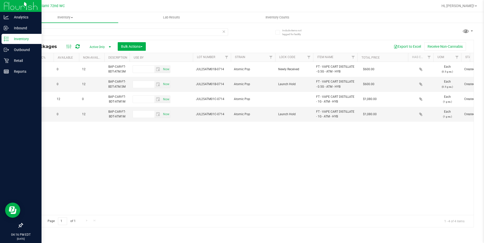
scroll to position [0, 267]
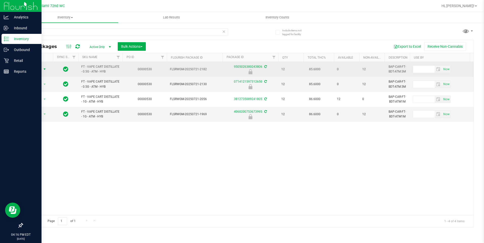
click at [44, 70] on span "select" at bounding box center [45, 69] width 4 height 4
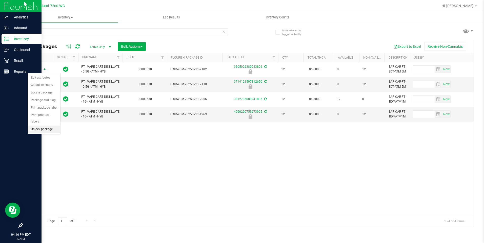
click at [52, 126] on li "Unlock package" at bounding box center [44, 130] width 32 height 8
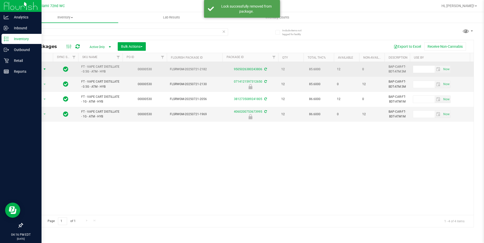
click at [42, 72] on span "select" at bounding box center [45, 69] width 6 height 7
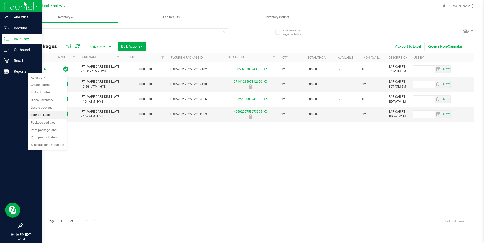
click at [45, 114] on li "Lock package" at bounding box center [47, 116] width 39 height 8
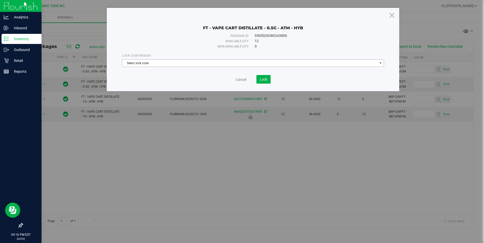
click at [165, 61] on span "Select lock code" at bounding box center [249, 63] width 255 height 7
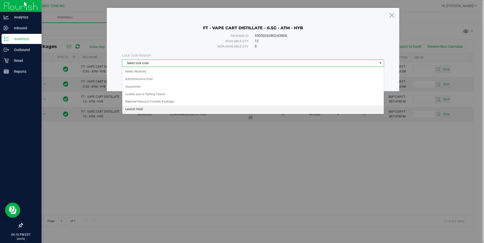
click at [155, 107] on li "Launch Hold" at bounding box center [252, 110] width 261 height 8
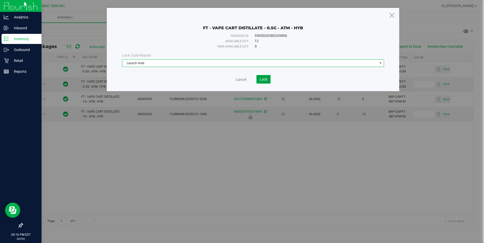
click at [268, 82] on button "Lock" at bounding box center [263, 79] width 14 height 9
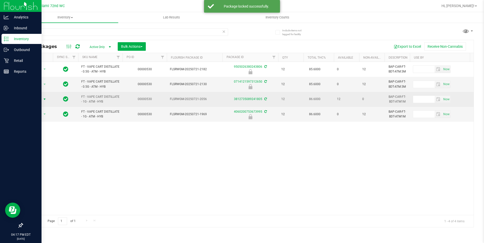
click at [32, 98] on span "Action" at bounding box center [35, 99] width 14 height 7
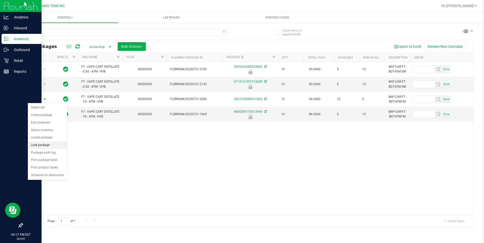
click at [50, 146] on li "Lock package" at bounding box center [47, 146] width 39 height 8
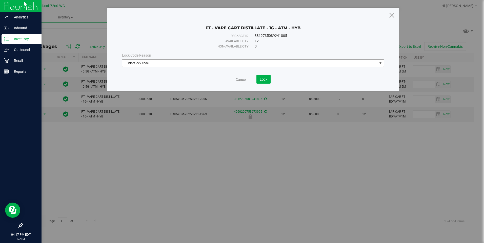
click at [159, 65] on span "Select lock code" at bounding box center [249, 63] width 255 height 7
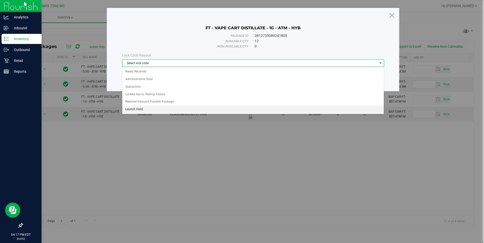
click at [161, 108] on li "Launch Hold" at bounding box center [252, 110] width 261 height 8
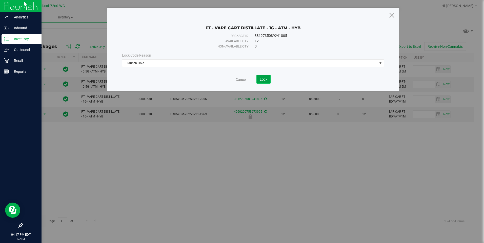
click at [261, 80] on span "Lock" at bounding box center [264, 79] width 8 height 4
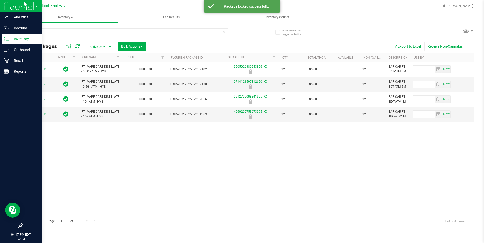
click at [170, 150] on div "Action Action Edit attributes Global inventory Locate package Package audit log…" at bounding box center [248, 138] width 451 height 153
click at [210, 172] on div "Action Action Edit attributes Global inventory Locate package Package audit log…" at bounding box center [248, 138] width 451 height 153
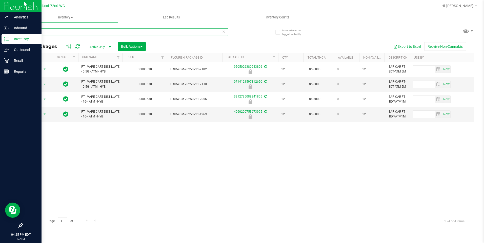
click at [44, 31] on input "atm" at bounding box center [125, 32] width 206 height 8
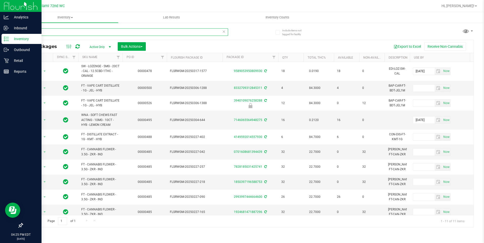
click at [72, 34] on input "0227" at bounding box center [125, 32] width 206 height 8
drag, startPoint x: 72, startPoint y: 34, endPoint x: 66, endPoint y: 33, distance: 6.9
click at [66, 33] on input "0227" at bounding box center [125, 32] width 206 height 8
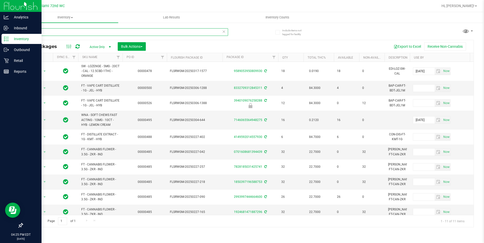
paste input "FEB25JEL02-"
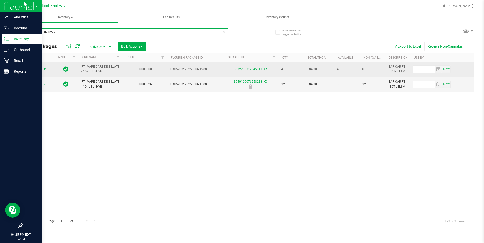
type input "FEB25JEL02-0227"
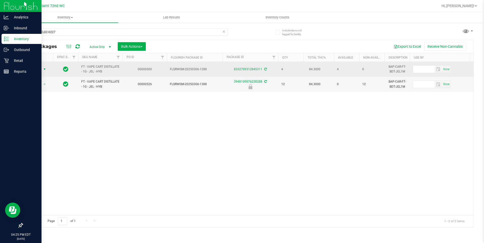
click at [45, 68] on span "select" at bounding box center [45, 69] width 4 height 4
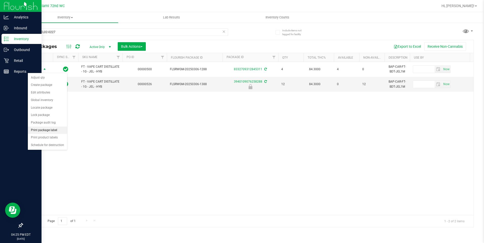
click at [45, 131] on li "Print package label" at bounding box center [47, 131] width 39 height 8
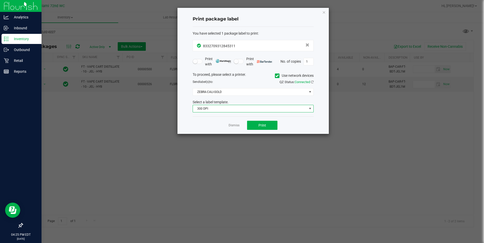
click at [286, 107] on span "300 DPI" at bounding box center [250, 108] width 114 height 7
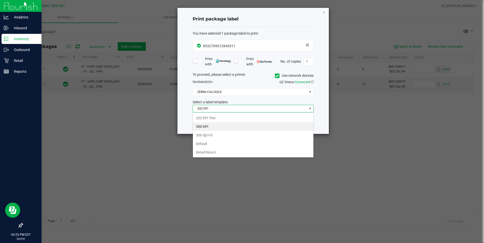
scroll to position [8, 121]
click at [253, 151] on li "Retail Return" at bounding box center [253, 152] width 120 height 9
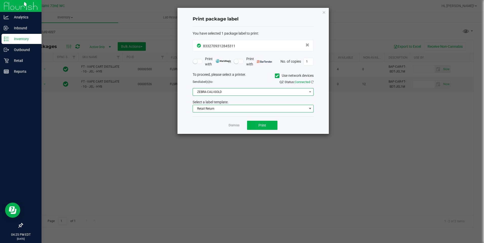
click at [287, 92] on span "ZEBRA-CALI-GOLD" at bounding box center [250, 92] width 114 height 7
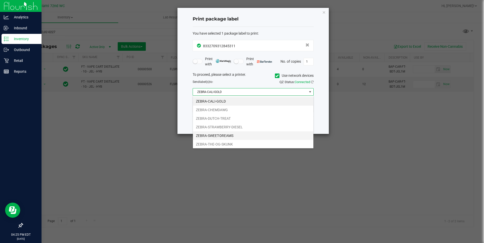
click at [213, 137] on li "ZEBRA-SWEET-DREAMS" at bounding box center [253, 136] width 120 height 9
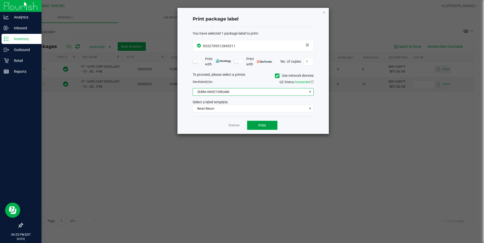
click at [263, 124] on span "Print" at bounding box center [262, 126] width 8 height 4
click at [323, 13] on icon "button" at bounding box center [324, 12] width 4 height 6
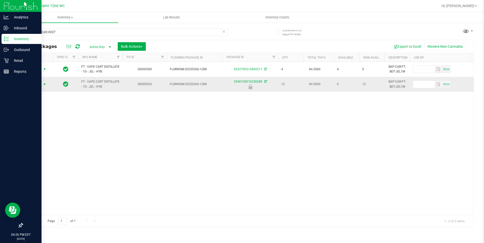
click at [41, 87] on span "Action" at bounding box center [35, 84] width 14 height 7
click at [44, 141] on li "Unlock package" at bounding box center [44, 145] width 32 height 8
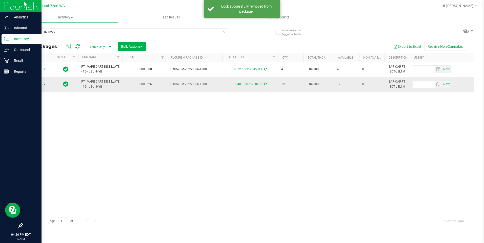
click at [43, 84] on span "select" at bounding box center [45, 85] width 4 height 4
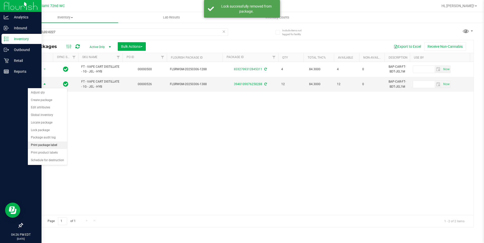
click at [57, 146] on li "Print package label" at bounding box center [47, 146] width 39 height 8
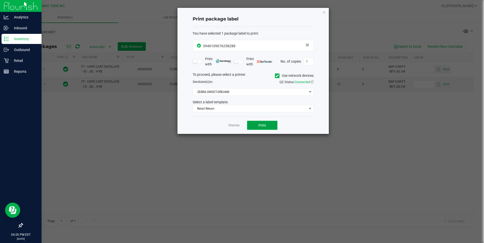
click at [261, 126] on span "Print" at bounding box center [262, 126] width 8 height 4
click at [236, 127] on link "Dismiss" at bounding box center [234, 126] width 11 height 4
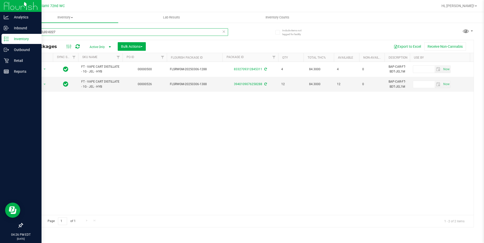
click at [60, 34] on input "FEB25JEL02-0227" at bounding box center [125, 32] width 206 height 8
paste input "OCT24PEX02B-1023"
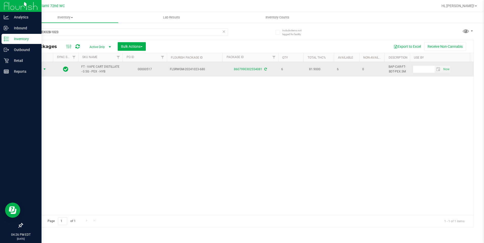
click at [32, 70] on span "Action" at bounding box center [35, 69] width 14 height 7
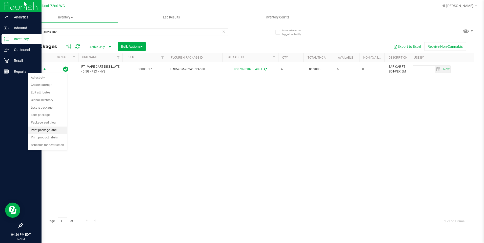
click at [57, 130] on li "Print package label" at bounding box center [47, 131] width 39 height 8
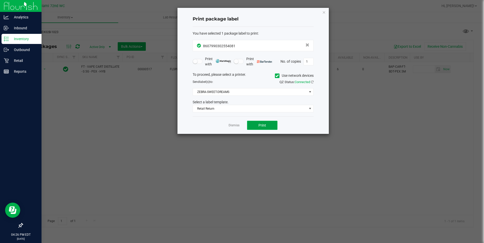
click at [264, 125] on span "Print" at bounding box center [262, 126] width 8 height 4
click at [323, 12] on icon "button" at bounding box center [324, 12] width 4 height 6
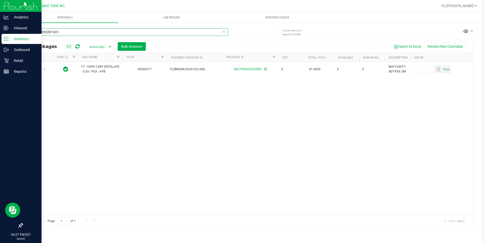
click at [56, 33] on input "OCT24PEX02B-1023" at bounding box center [125, 32] width 206 height 8
paste input "SEP23BZK03B-0926"
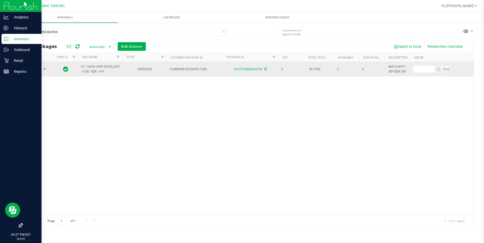
click at [43, 70] on span "select" at bounding box center [45, 69] width 4 height 4
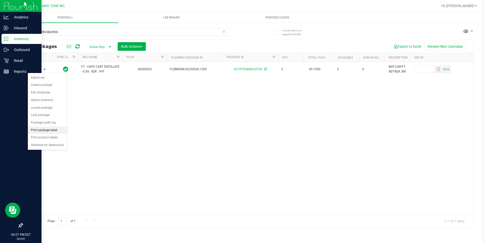
click at [54, 132] on li "Print package label" at bounding box center [47, 131] width 39 height 8
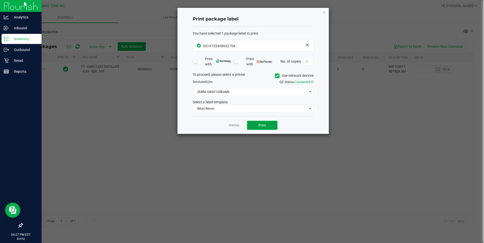
click at [260, 125] on span "Print" at bounding box center [262, 126] width 8 height 4
click at [234, 127] on link "Dismiss" at bounding box center [234, 126] width 11 height 4
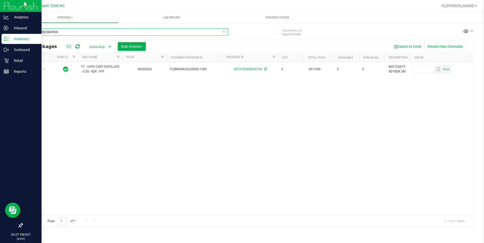
click at [80, 31] on input "SEP23BZK03B-0926" at bounding box center [125, 32] width 206 height 8
paste input "GPN05-1004"
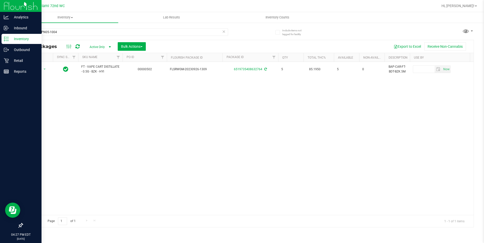
drag, startPoint x: 126, startPoint y: 127, endPoint x: 122, endPoint y: 133, distance: 8.0
click at [126, 127] on div "Action Action Adjust qty Create package Edit attributes Global inventory Locate…" at bounding box center [248, 138] width 451 height 153
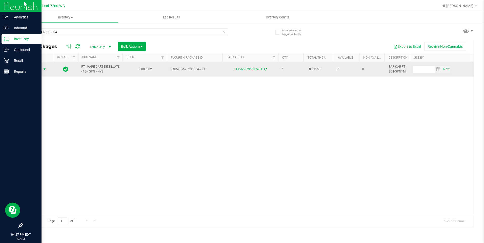
click at [46, 68] on span "select" at bounding box center [45, 69] width 4 height 4
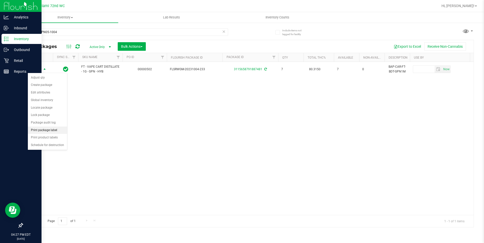
click at [48, 130] on li "Print package label" at bounding box center [47, 131] width 39 height 8
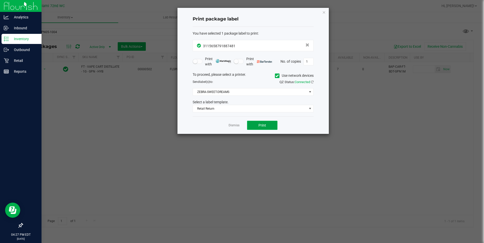
click at [273, 126] on button "Print" at bounding box center [262, 125] width 30 height 9
click at [234, 125] on link "Dismiss" at bounding box center [234, 126] width 11 height 4
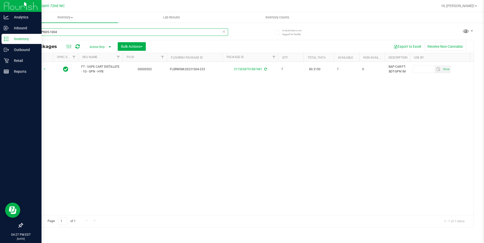
click at [113, 30] on input "SEP23GPN05-1004" at bounding box center [125, 32] width 206 height 8
paste input "4AFT01B-0930"
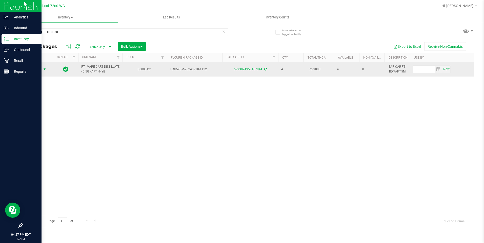
click at [42, 70] on span "select" at bounding box center [45, 69] width 6 height 7
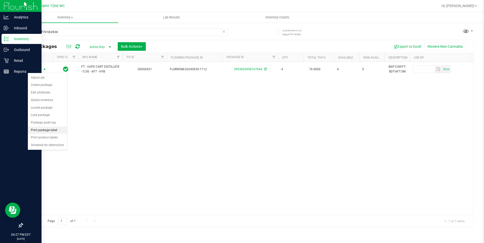
click at [49, 131] on li "Print package label" at bounding box center [47, 131] width 39 height 8
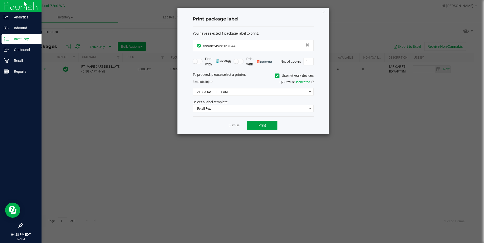
click at [263, 127] on span "Print" at bounding box center [262, 126] width 8 height 4
click at [232, 127] on link "Dismiss" at bounding box center [234, 126] width 11 height 4
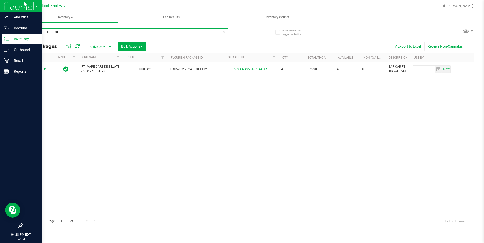
click at [155, 29] on input "SEP24AFT01B-0930" at bounding box center [125, 32] width 206 height 8
paste input "MSA01-0911"
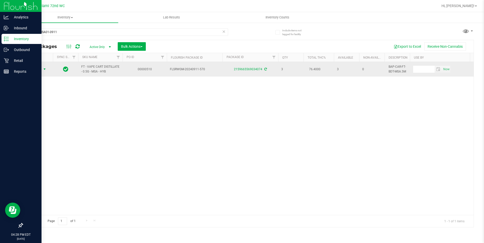
click at [42, 71] on span "select" at bounding box center [45, 69] width 6 height 7
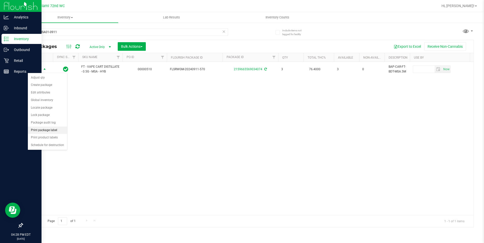
click at [42, 132] on li "Print package label" at bounding box center [47, 131] width 39 height 8
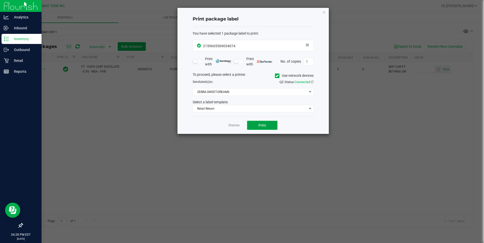
click at [262, 126] on span "Print" at bounding box center [262, 126] width 8 height 4
click at [239, 124] on link "Dismiss" at bounding box center [234, 126] width 11 height 4
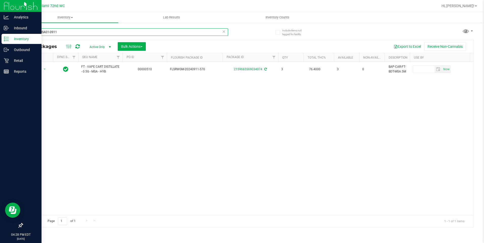
click at [113, 31] on input "SEP24MSA01-0911" at bounding box center [125, 32] width 206 height 8
paste input "SUN01-0918"
type input "SEP24SUN01-0918"
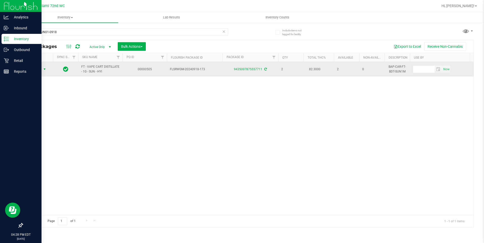
click at [38, 71] on span "Action" at bounding box center [35, 69] width 14 height 7
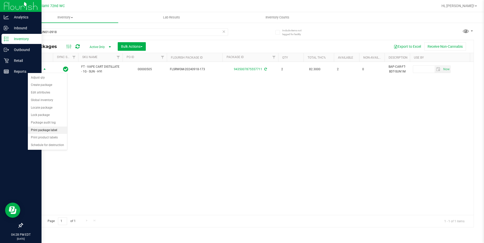
click at [48, 129] on li "Print package label" at bounding box center [47, 131] width 39 height 8
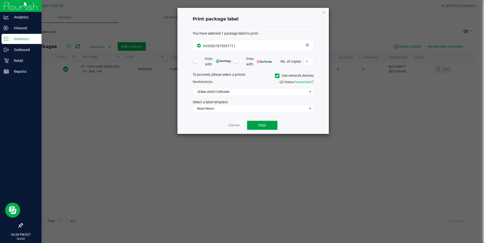
click at [270, 127] on button "Print" at bounding box center [262, 125] width 30 height 9
click at [236, 126] on link "Dismiss" at bounding box center [234, 126] width 11 height 4
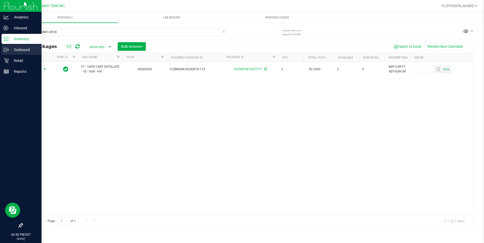
click at [14, 50] on p "Outbound" at bounding box center [24, 50] width 30 height 6
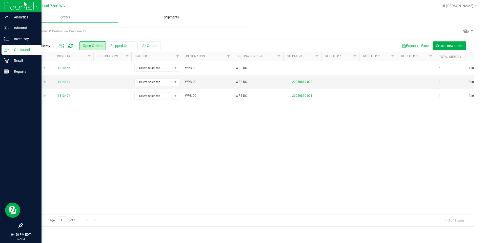
click at [152, 16] on uib-tab-heading "Shipments" at bounding box center [171, 17] width 106 height 10
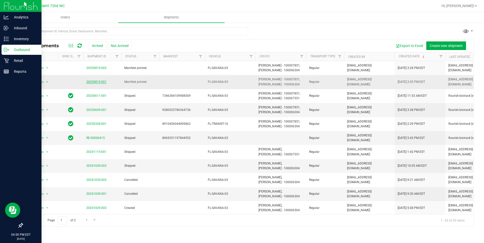
click at [97, 81] on link "20250819-001" at bounding box center [96, 82] width 20 height 4
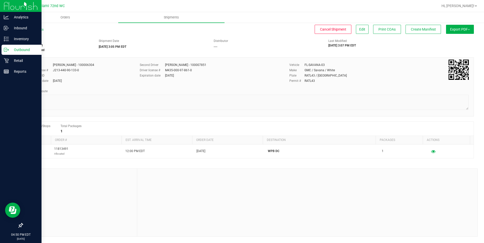
click at [234, 92] on div "Planned Route" at bounding box center [248, 91] width 441 height 5
click at [17, 36] on p "Inventory" at bounding box center [24, 39] width 30 height 6
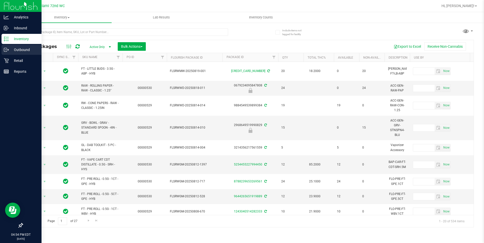
click at [8, 54] on div "Outbound" at bounding box center [22, 50] width 40 height 10
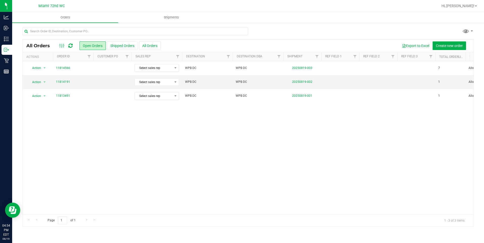
drag, startPoint x: 62, startPoint y: 166, endPoint x: 73, endPoint y: 183, distance: 20.4
click at [71, 180] on div "Action Action Cancel order Clone order Edit order Mark as fully paid Order audi…" at bounding box center [248, 137] width 451 height 153
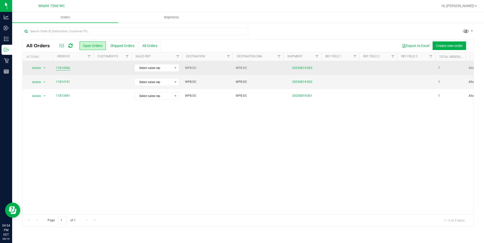
click at [64, 68] on link "11814566" at bounding box center [63, 68] width 14 height 5
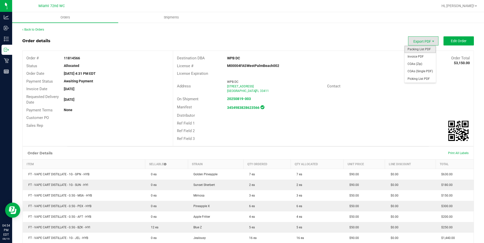
click at [422, 50] on span "Packing List PDF" at bounding box center [419, 49] width 31 height 7
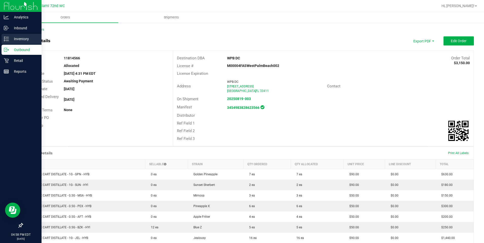
drag, startPoint x: 8, startPoint y: 36, endPoint x: 24, endPoint y: 41, distance: 16.5
click at [8, 36] on icon at bounding box center [6, 38] width 5 height 5
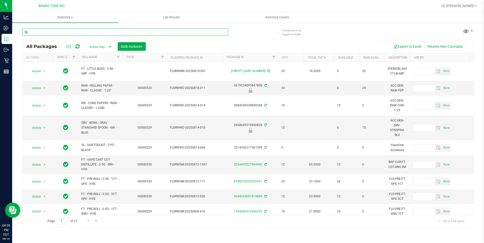
click at [86, 33] on input "text" at bounding box center [125, 32] width 206 height 8
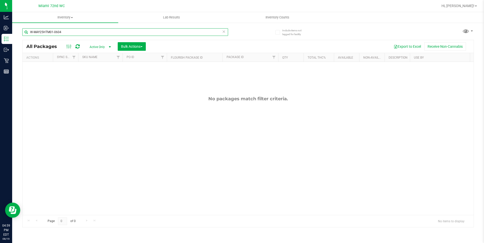
type input "W-MAY25HTM01-0604"
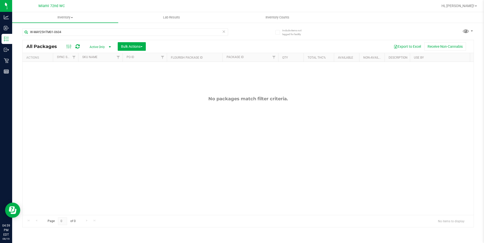
click at [109, 47] on span "select" at bounding box center [110, 47] width 4 height 4
click at [90, 77] on li "All" at bounding box center [98, 78] width 27 height 8
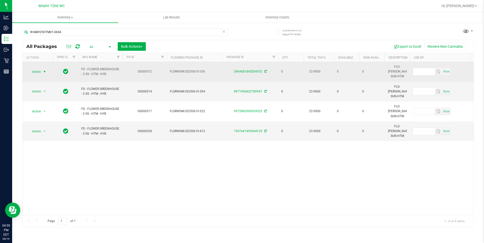
click at [43, 71] on span "select" at bounding box center [45, 72] width 4 height 4
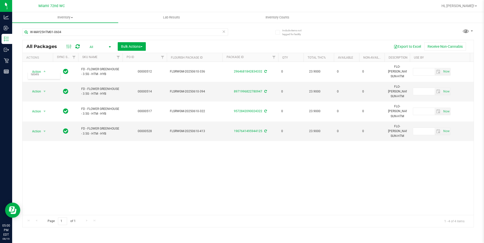
click at [178, 176] on div "Action Action Adjust qty Edit attributes Global inventory Locate package Packag…" at bounding box center [248, 138] width 451 height 153
click at [465, 8] on span "Hi, [PERSON_NAME]!" at bounding box center [457, 6] width 33 height 4
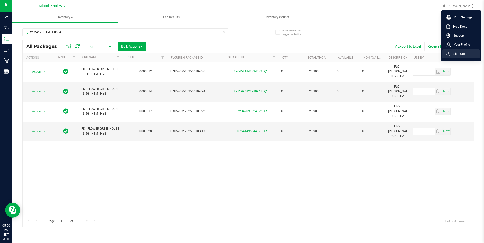
click at [472, 53] on li "Sign Out" at bounding box center [461, 53] width 38 height 9
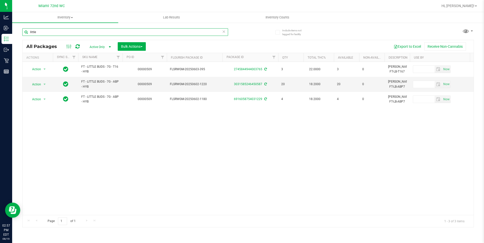
click at [91, 32] on input "little" at bounding box center [125, 32] width 206 height 8
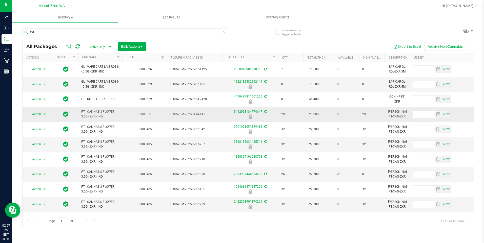
click at [93, 114] on span "FT - CANNABIS FLOWER - 3.5G - ZKR - IND" at bounding box center [100, 115] width 38 height 10
copy td "FT - CANNABIS FLOWER - 3.5G - ZKR - IND"
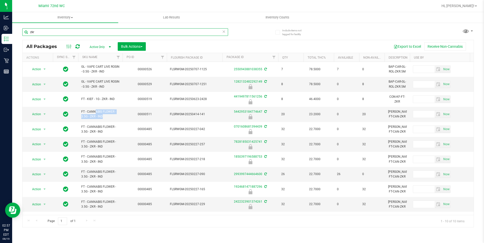
click at [77, 30] on input "zkr" at bounding box center [125, 32] width 206 height 8
paste input "FT - CANNABIS FLOWER - 3.5G - ZKR - IND"
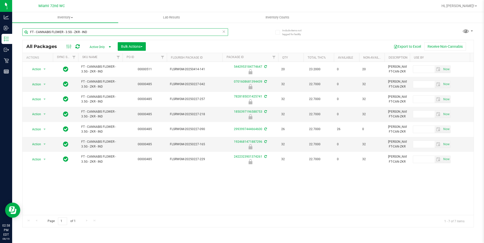
type input "FT - CANNABIS FLOWER - 3.5G - ZKR - IND"
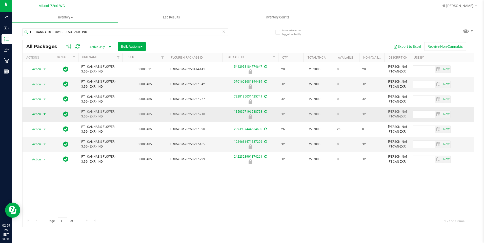
click at [38, 113] on span "Action" at bounding box center [35, 114] width 14 height 7
click at [44, 171] on li "Unlock package" at bounding box center [44, 175] width 32 height 8
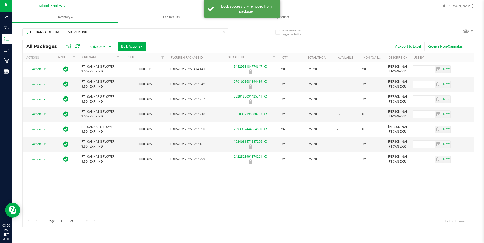
click at [38, 98] on span "Action" at bounding box center [35, 99] width 14 height 7
click at [49, 156] on li "Unlock package" at bounding box center [44, 160] width 32 height 8
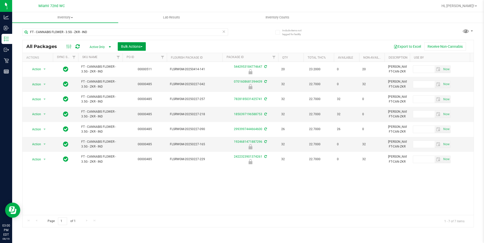
click at [138, 48] on span "Bulk Actions" at bounding box center [132, 47] width 22 height 4
click at [144, 96] on span "Lock/Unlock packages" at bounding box center [138, 95] width 35 height 4
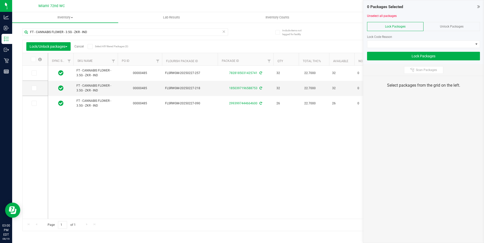
click at [434, 29] on div "Unlock Packages" at bounding box center [451, 26] width 56 height 9
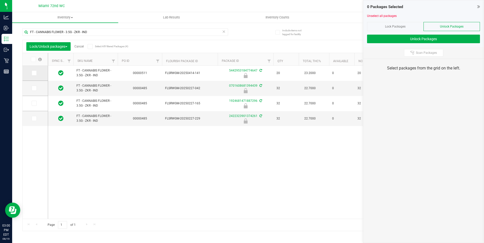
click at [35, 73] on span at bounding box center [34, 73] width 5 height 5
click at [33, 59] on icon at bounding box center [32, 59] width 3 height 0
click at [0, 0] on input "checkbox" at bounding box center [0, 0] width 0 height 0
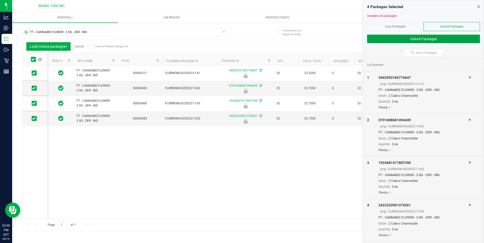
click at [392, 36] on button "Unlock Packages" at bounding box center [423, 39] width 113 height 9
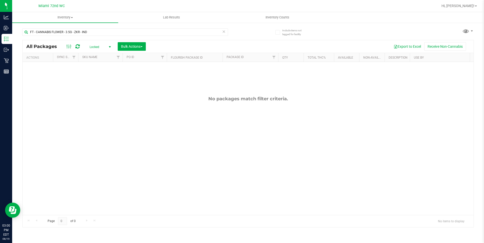
drag, startPoint x: 161, startPoint y: 205, endPoint x: 217, endPoint y: 215, distance: 57.3
click at [217, 215] on div "No packages match filter criteria." at bounding box center [248, 138] width 451 height 153
click at [158, 165] on div "No packages match filter criteria." at bounding box center [248, 138] width 451 height 188
click at [100, 46] on span "Locked" at bounding box center [99, 47] width 28 height 7
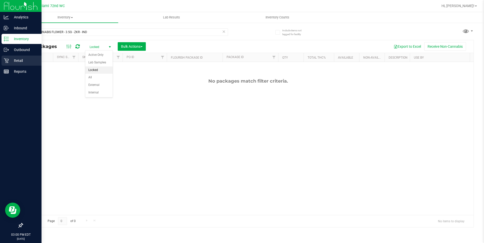
click at [11, 64] on p "Retail" at bounding box center [24, 61] width 30 height 6
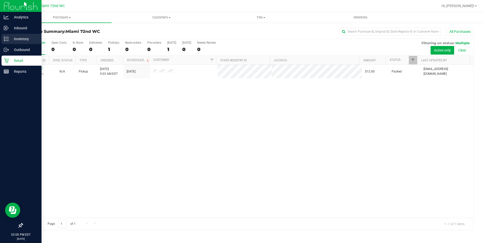
click at [22, 35] on div "Inventory" at bounding box center [22, 39] width 40 height 10
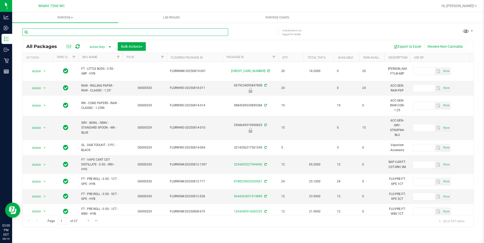
click at [123, 34] on input "text" at bounding box center [125, 32] width 206 height 8
type input "zkr"
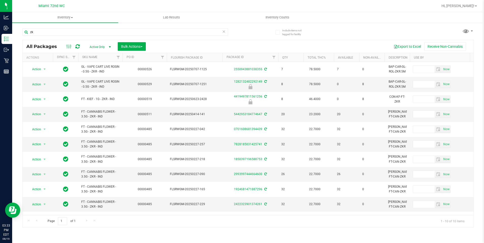
type input "z"
